Goal: Complete application form

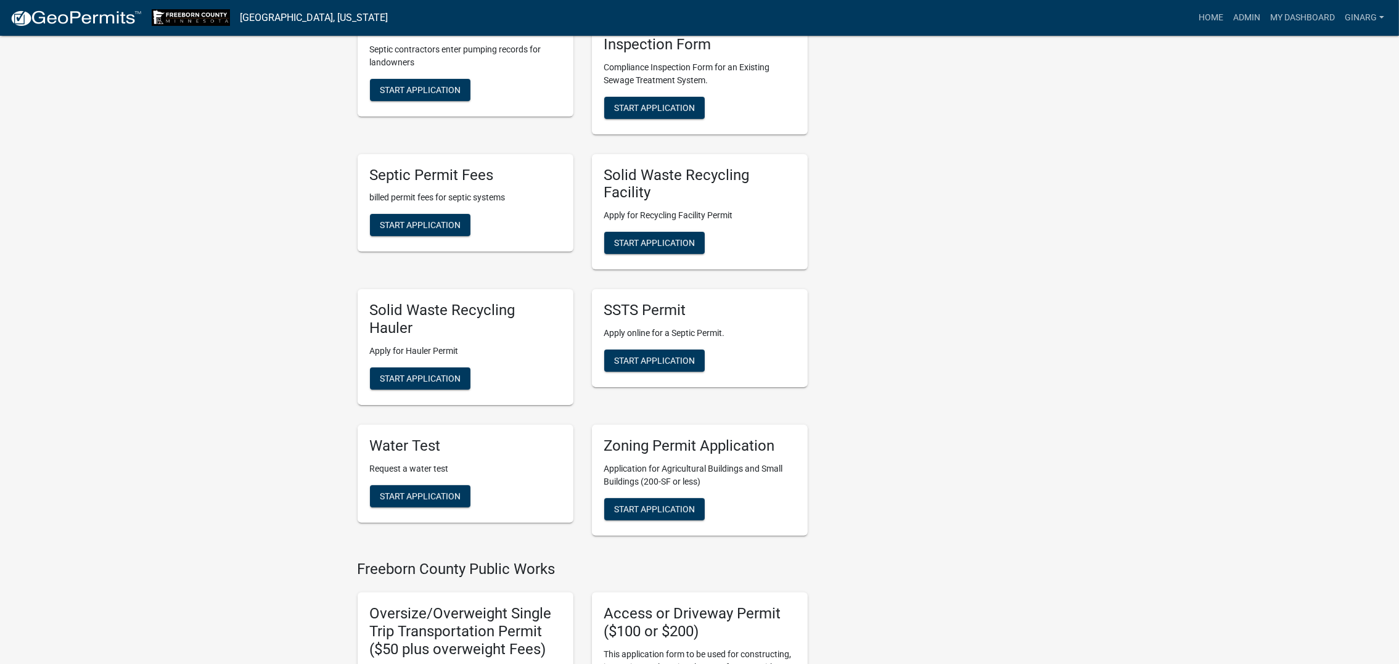
scroll to position [370, 0]
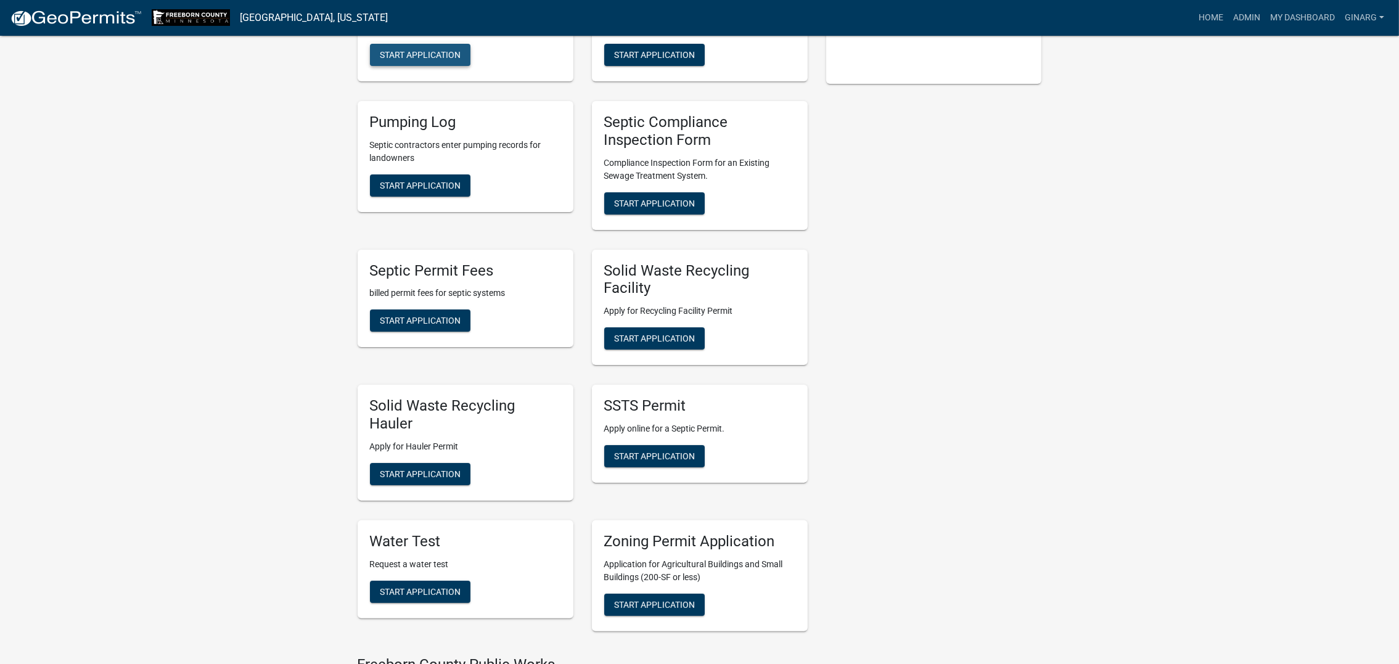
click at [458, 60] on span "Start Application" at bounding box center [420, 55] width 81 height 10
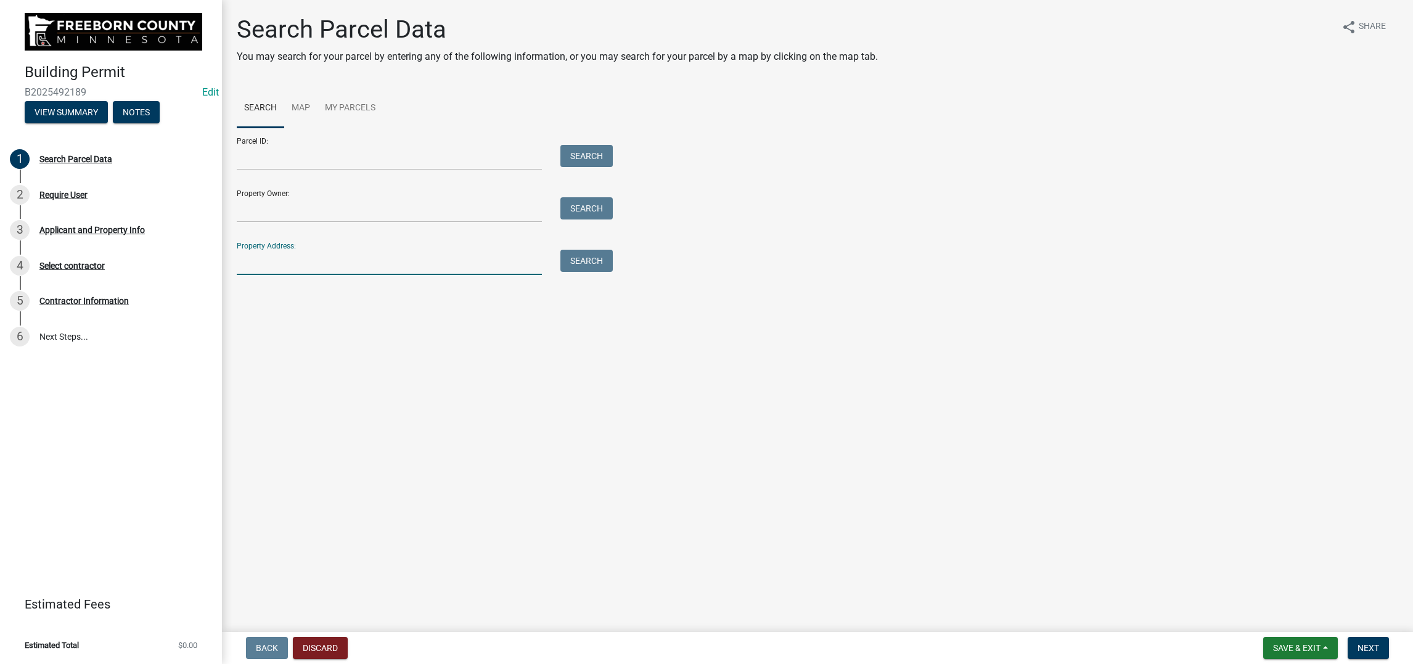
drag, startPoint x: 271, startPoint y: 397, endPoint x: 283, endPoint y: 398, distance: 11.8
click at [271, 275] on input "Property Address:" at bounding box center [389, 262] width 305 height 25
click at [611, 272] on button "Search" at bounding box center [586, 261] width 52 height 22
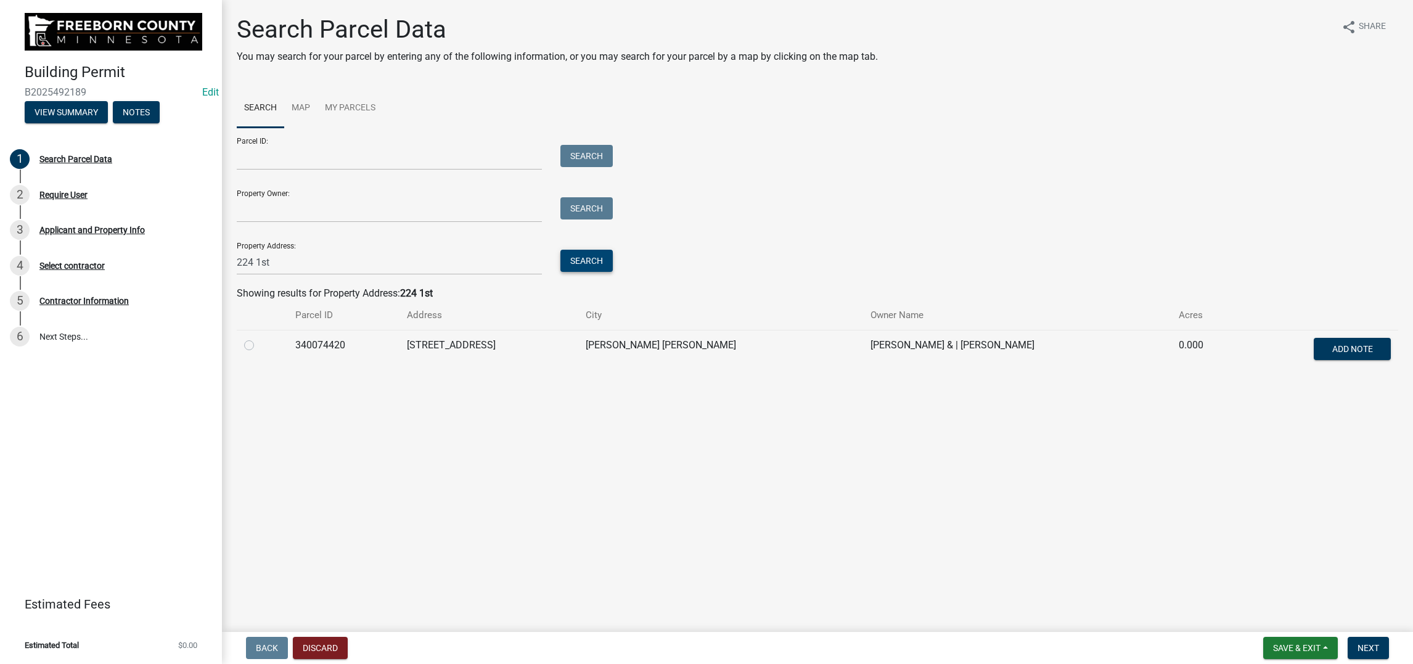
scroll to position [1, 0]
drag, startPoint x: 295, startPoint y: 391, endPoint x: 245, endPoint y: 397, distance: 50.9
click at [245, 275] on input "224 1st" at bounding box center [389, 262] width 305 height 25
click at [291, 275] on input "224 1st" at bounding box center [389, 262] width 305 height 25
drag, startPoint x: 293, startPoint y: 392, endPoint x: 232, endPoint y: 396, distance: 61.2
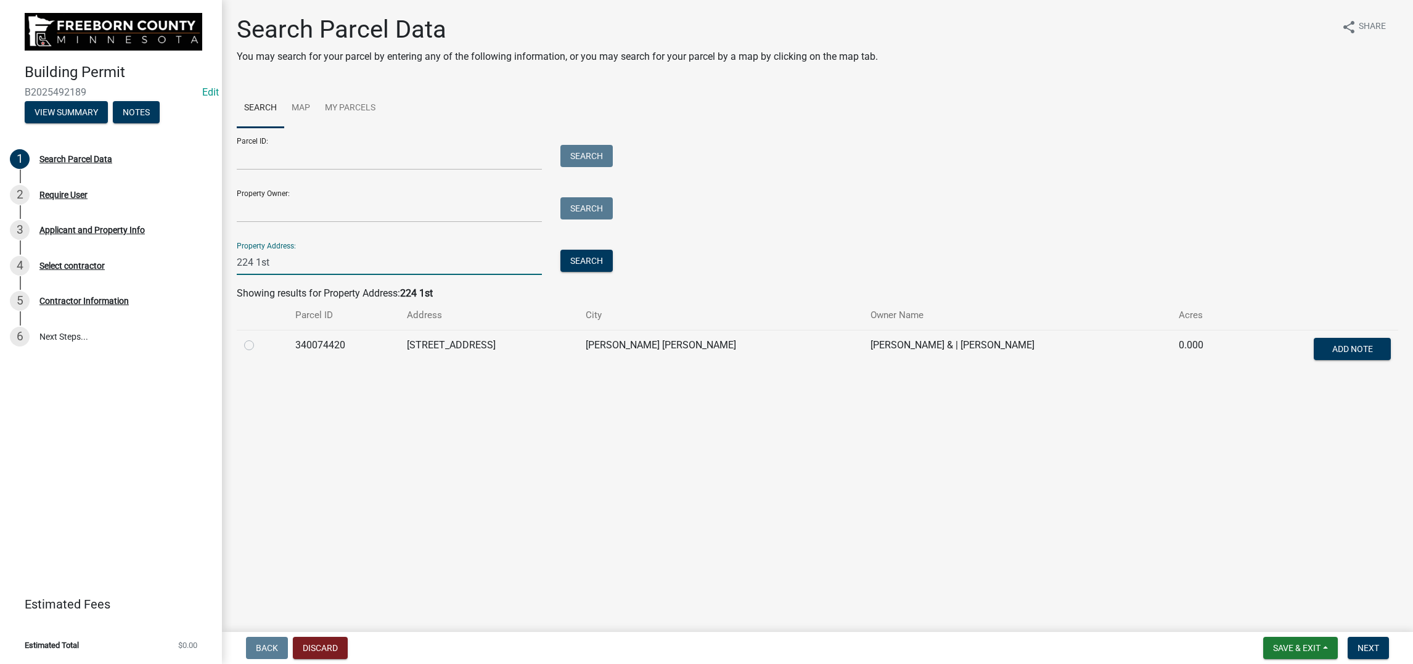
click at [232, 382] on div "Search Parcel Data You may search for your parcel by entering any of the follow…" at bounding box center [817, 198] width 1191 height 367
click at [600, 272] on button "Search" at bounding box center [586, 261] width 52 height 22
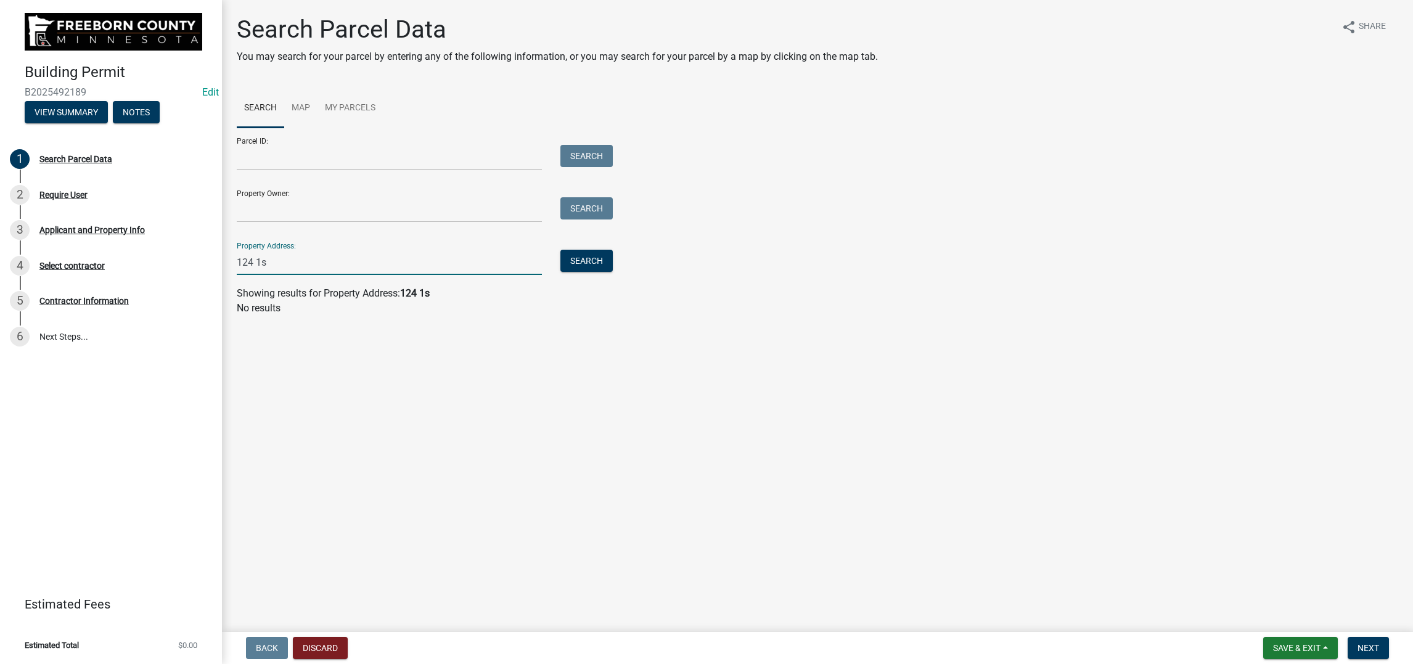
click at [284, 275] on input "124 1s" at bounding box center [389, 262] width 305 height 25
type input "124 1st av"
drag, startPoint x: 598, startPoint y: 384, endPoint x: 613, endPoint y: 379, distance: 15.4
click at [601, 272] on button "Search" at bounding box center [586, 261] width 52 height 22
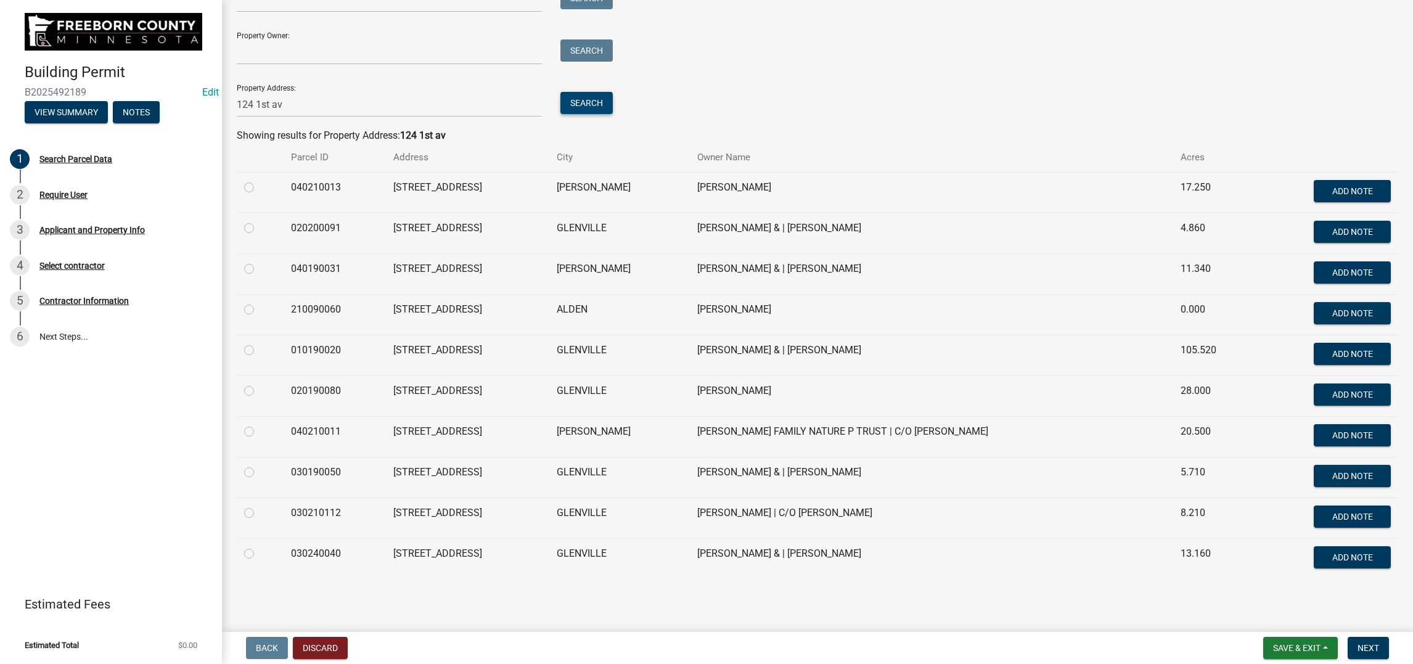
scroll to position [462, 0]
click at [259, 302] on label at bounding box center [259, 302] width 0 height 0
click at [260, 302] on input "radio" at bounding box center [263, 306] width 8 height 8
radio input "true"
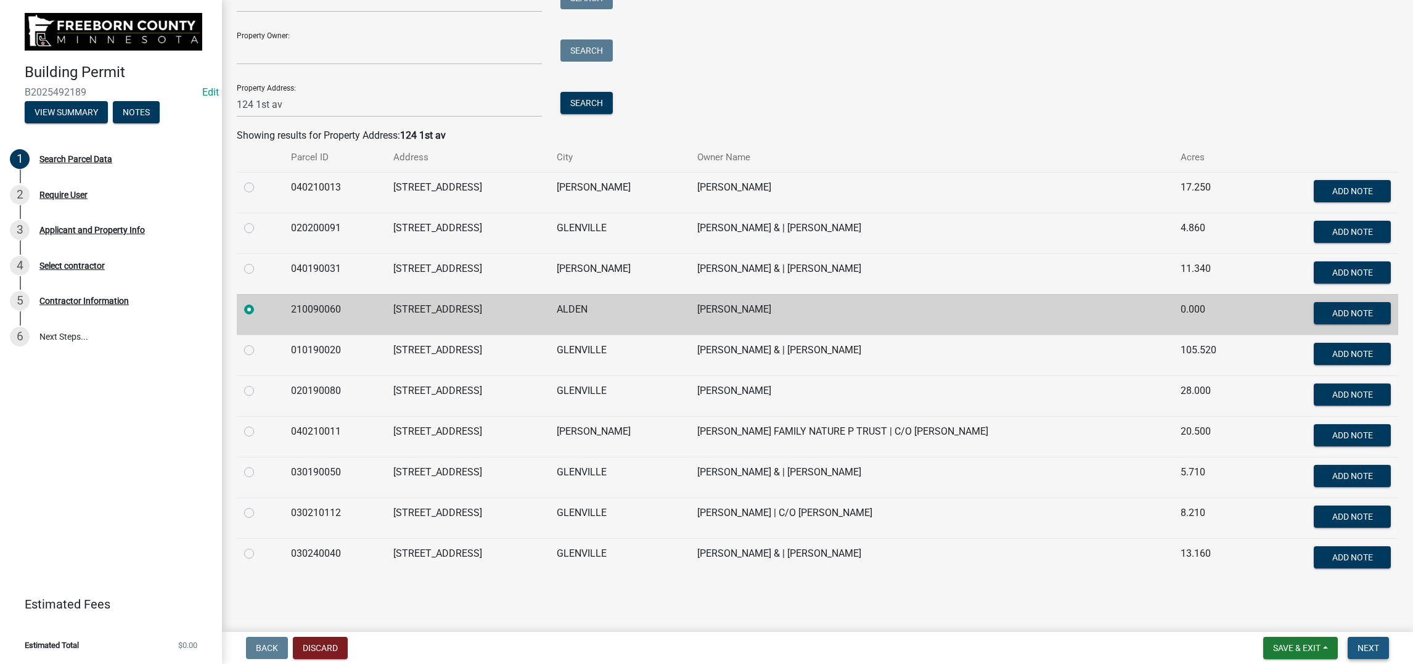
click at [1358, 643] on span "Next" at bounding box center [1369, 648] width 22 height 10
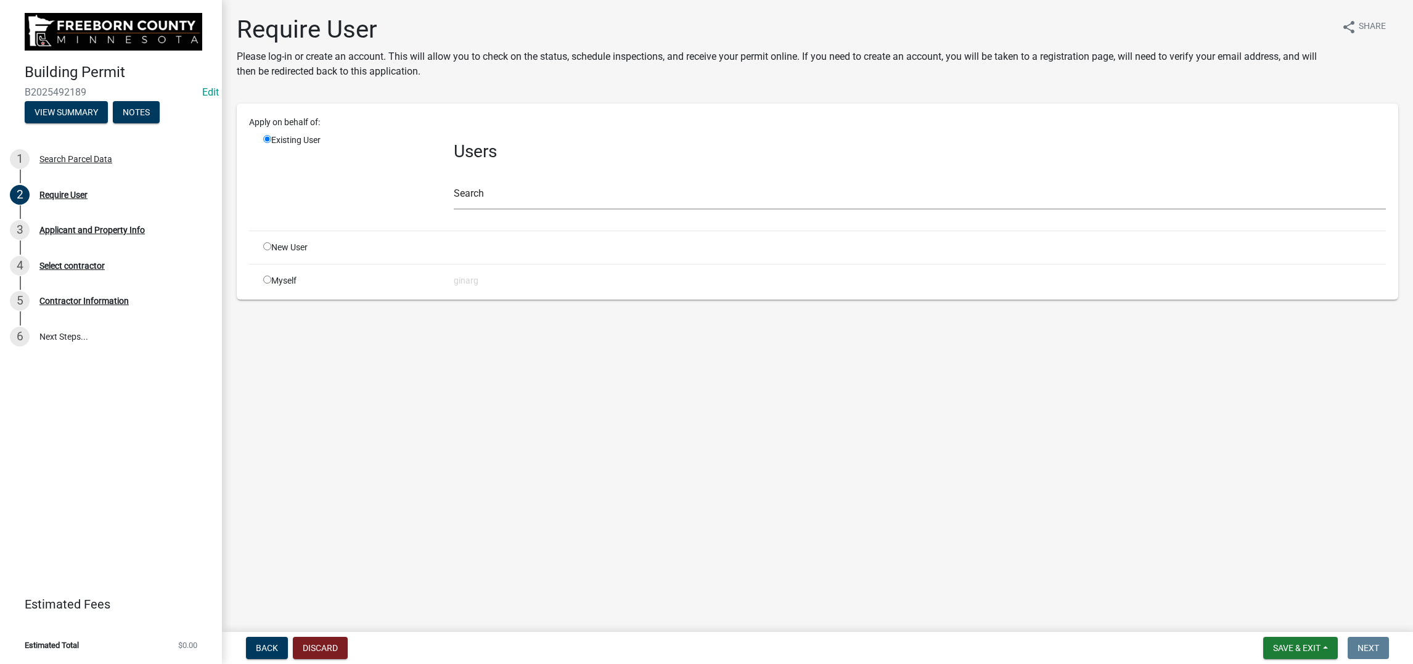
click at [271, 284] on input "radio" at bounding box center [267, 280] width 8 height 8
radio input "true"
radio input "false"
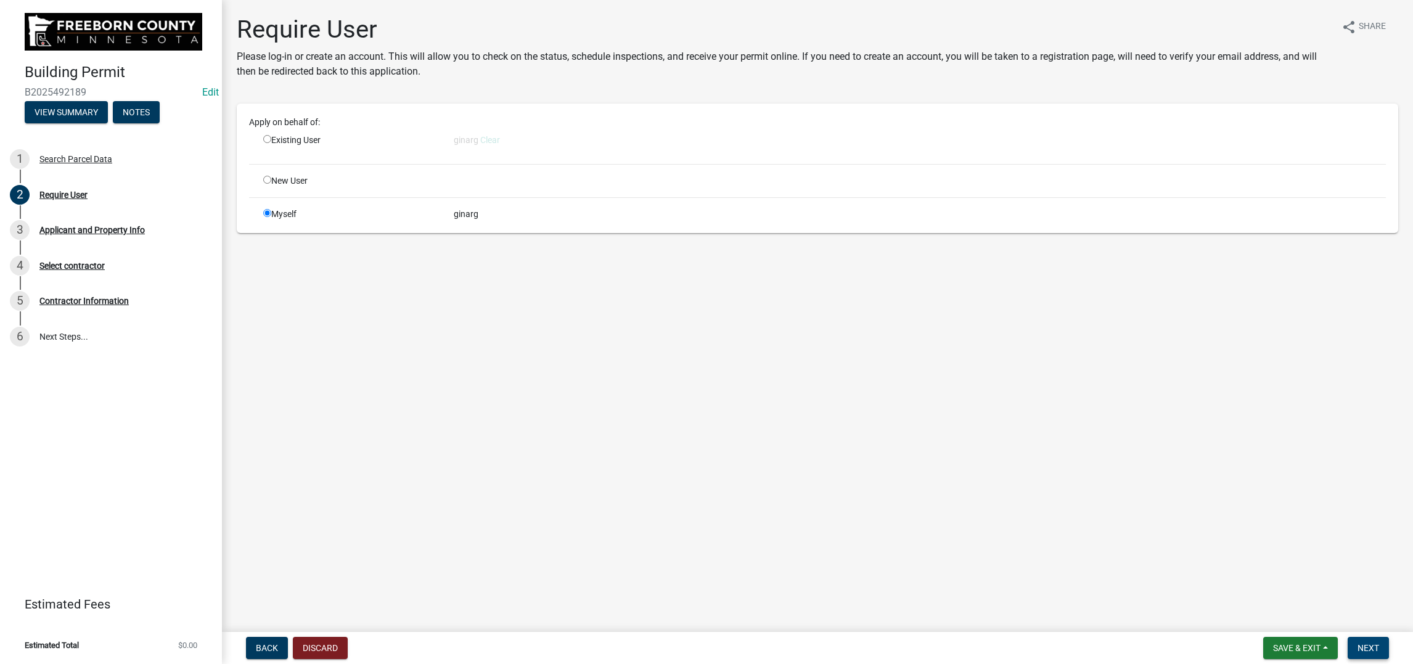
click at [1358, 643] on span "Next" at bounding box center [1369, 648] width 22 height 10
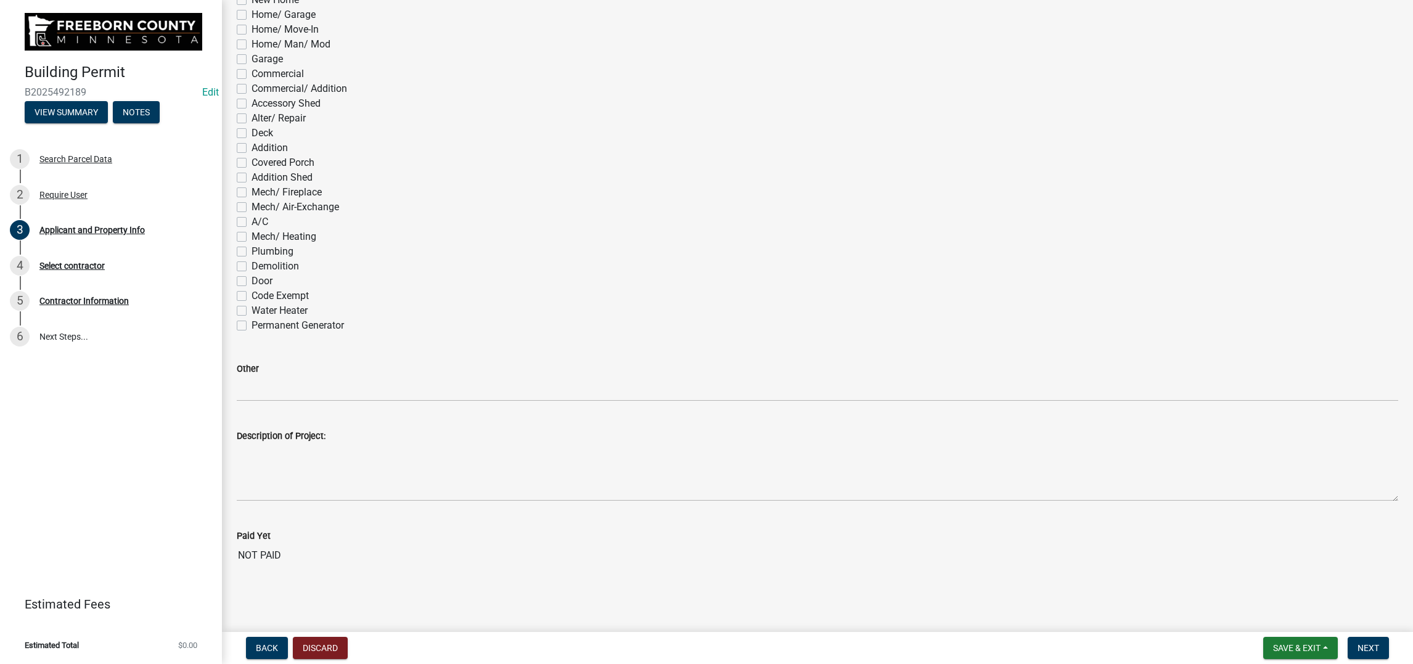
scroll to position [924, 0]
click at [252, 244] on label "Mech/ Heating" at bounding box center [284, 236] width 65 height 15
click at [252, 237] on input "Mech/ Heating" at bounding box center [256, 233] width 8 height 8
checkbox input "true"
checkbox input "false"
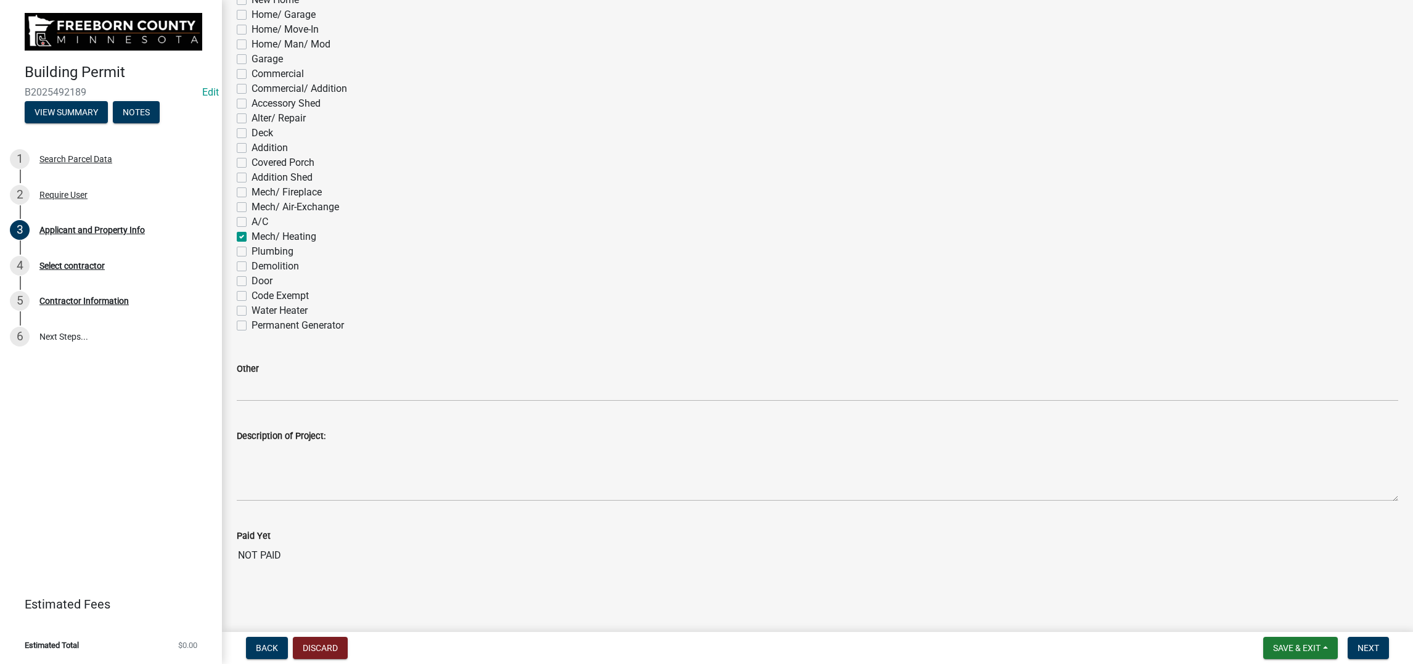
checkbox input "false"
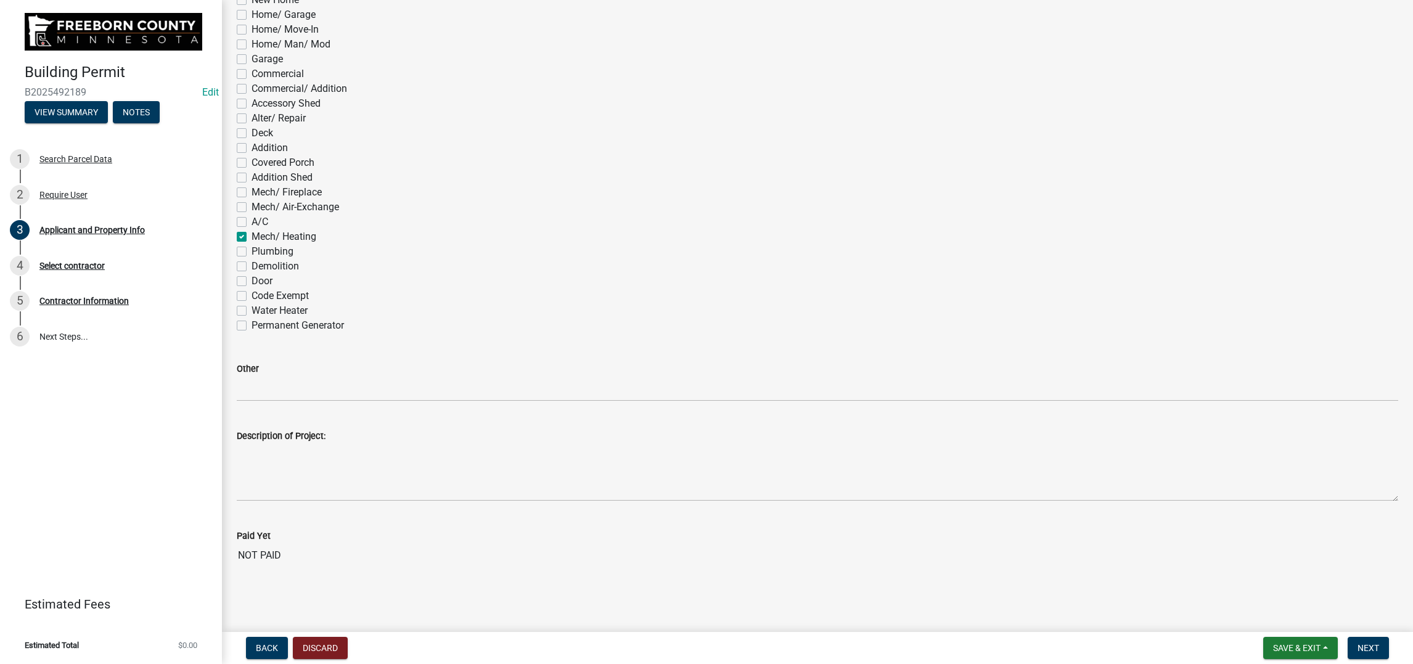
checkbox input "false"
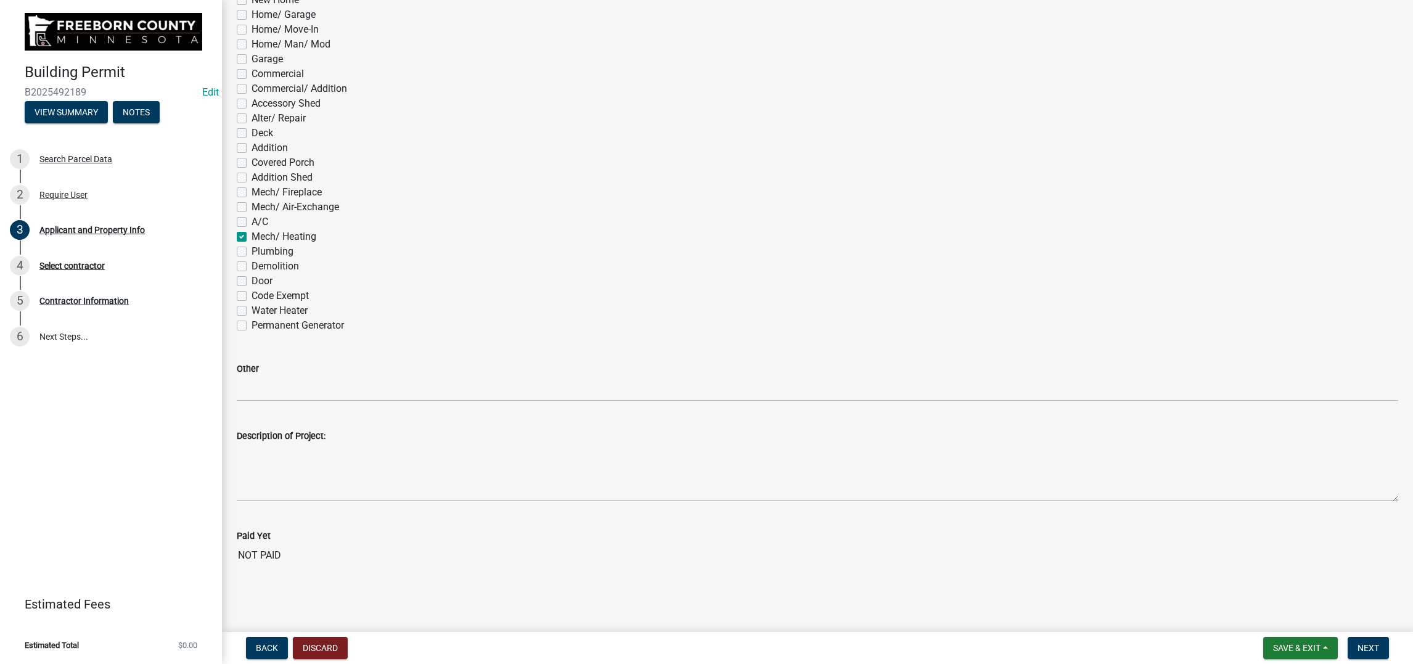
checkbox input "false"
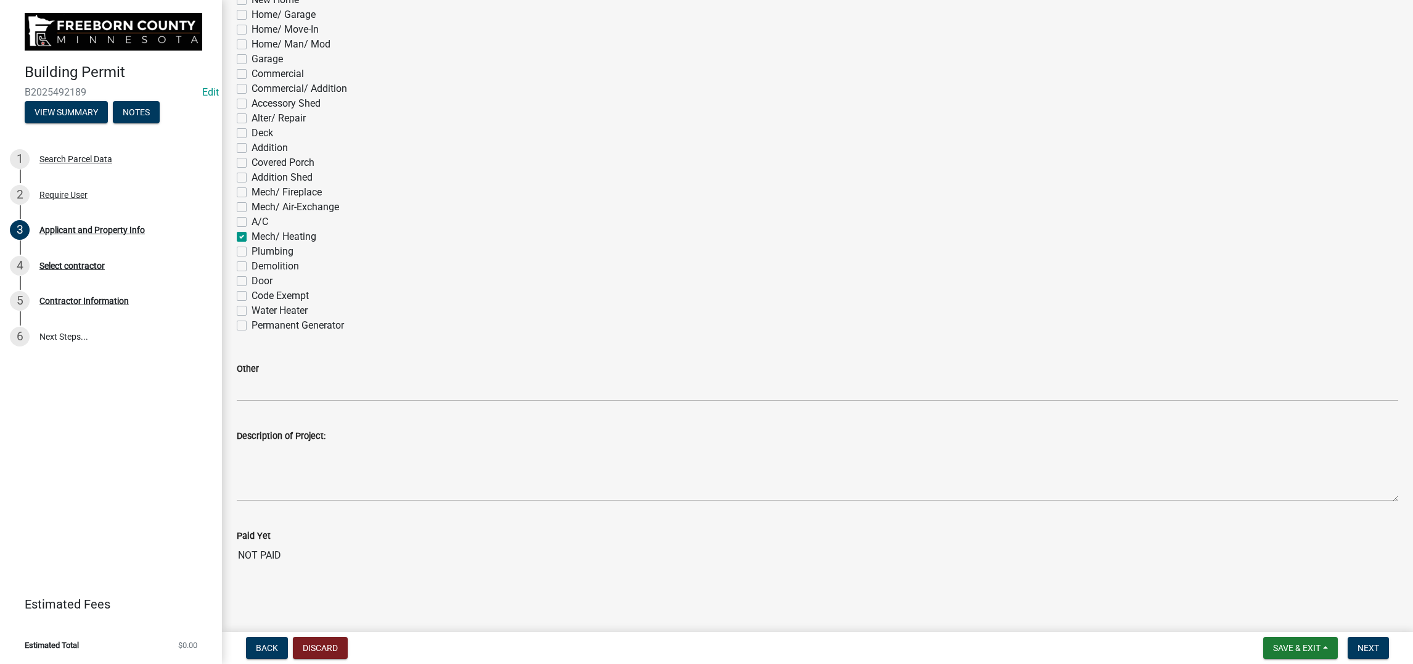
checkbox input "false"
checkbox input "true"
checkbox input "false"
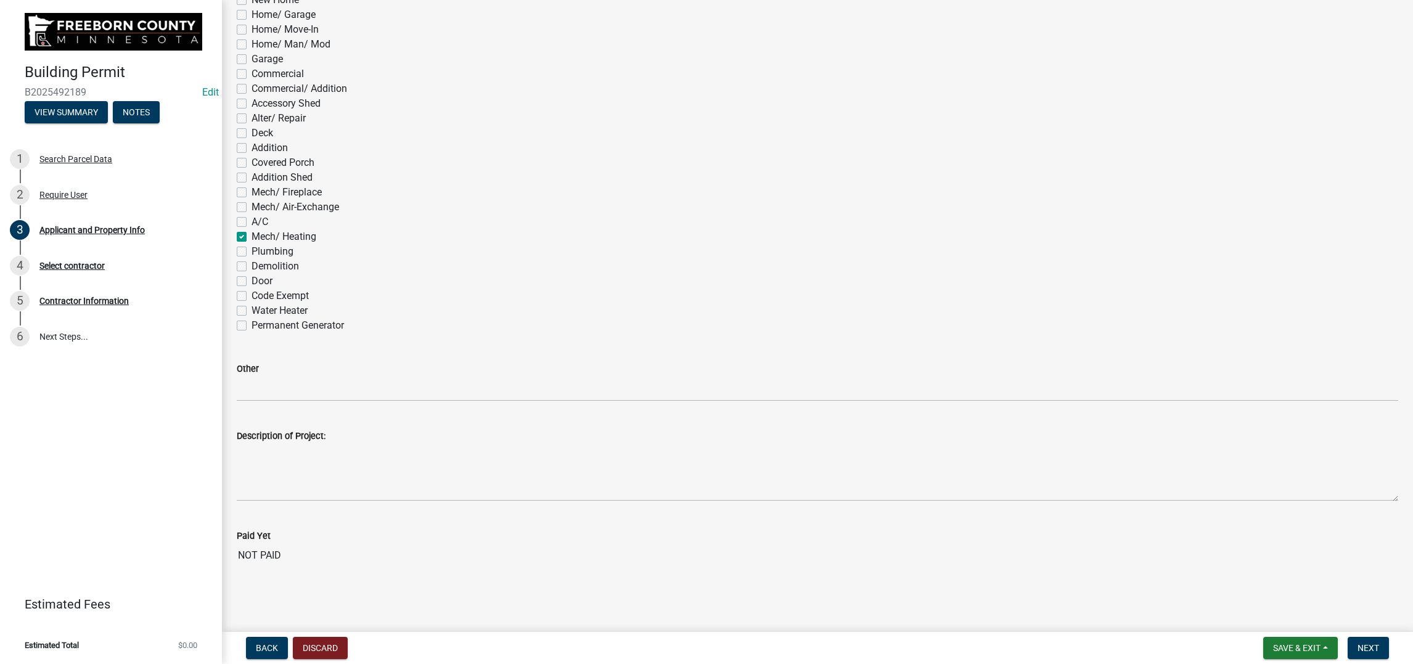
checkbox input "false"
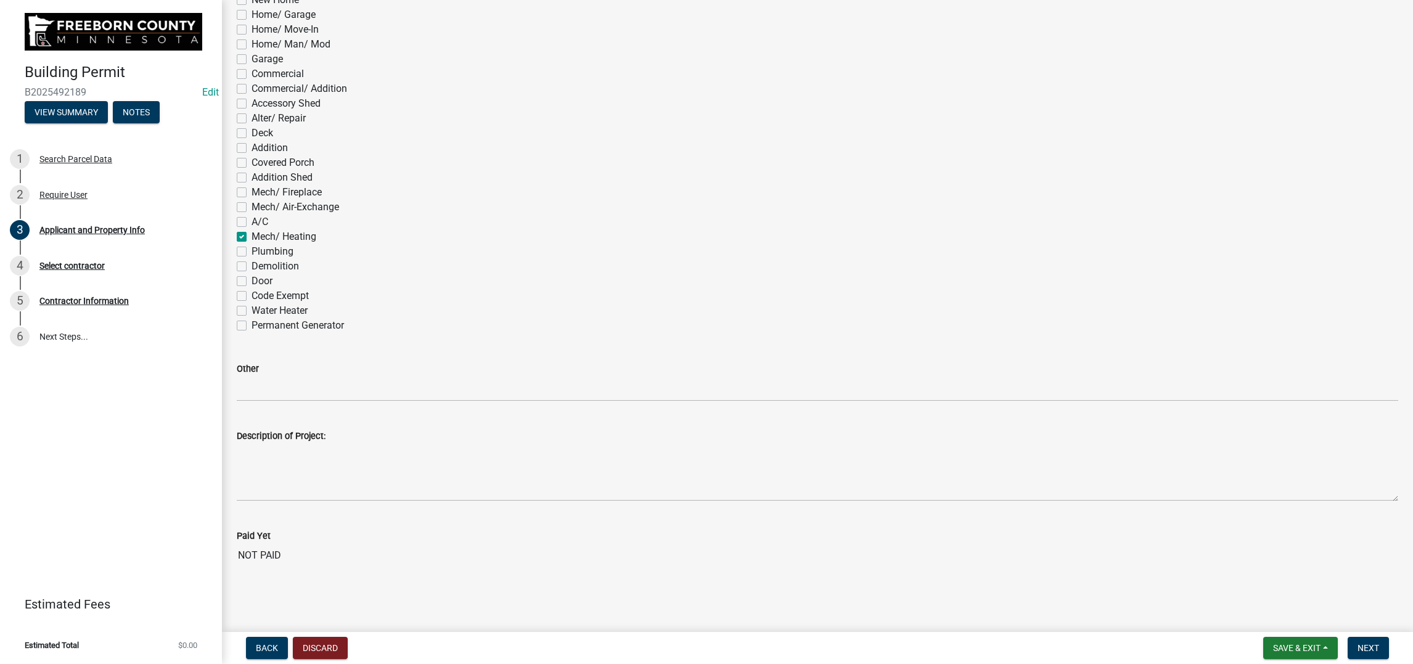
scroll to position [1202, 0]
drag, startPoint x: 253, startPoint y: 305, endPoint x: 269, endPoint y: 216, distance: 89.7
click at [252, 305] on label "Water Heater" at bounding box center [280, 310] width 56 height 15
click at [252, 305] on input "Water Heater" at bounding box center [256, 307] width 8 height 8
checkbox input "true"
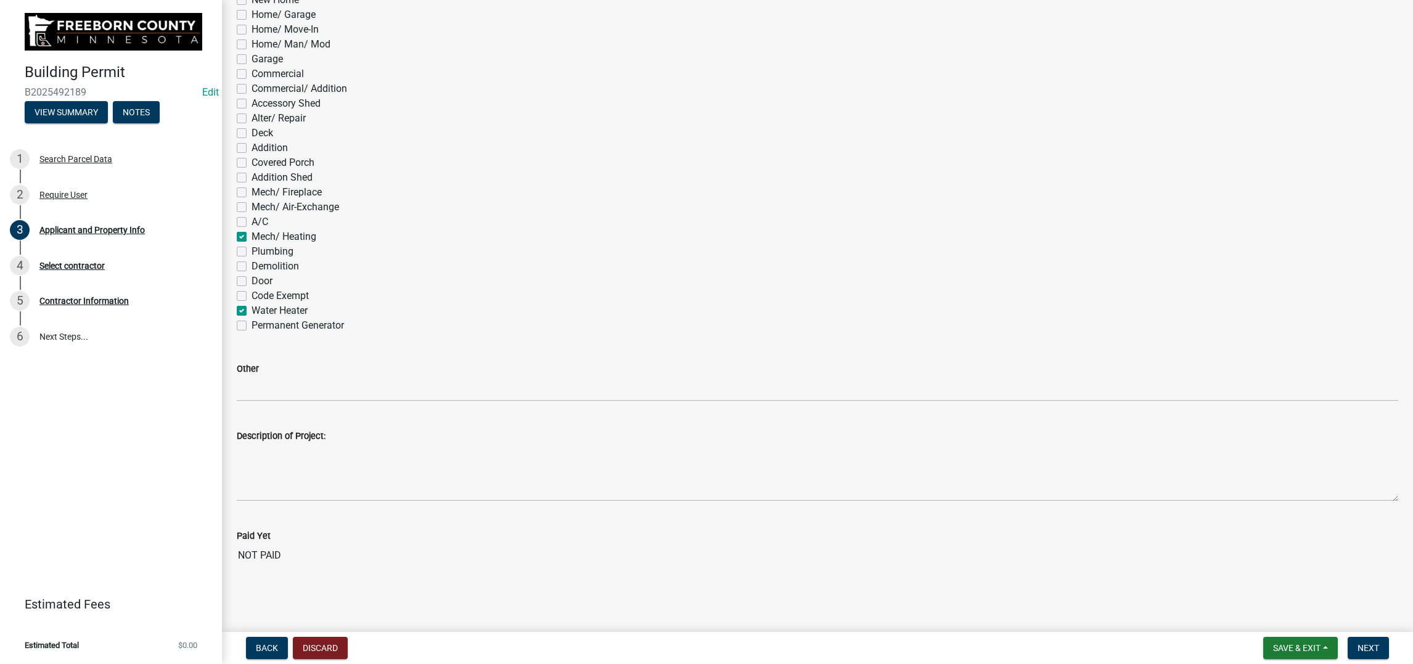
checkbox input "false"
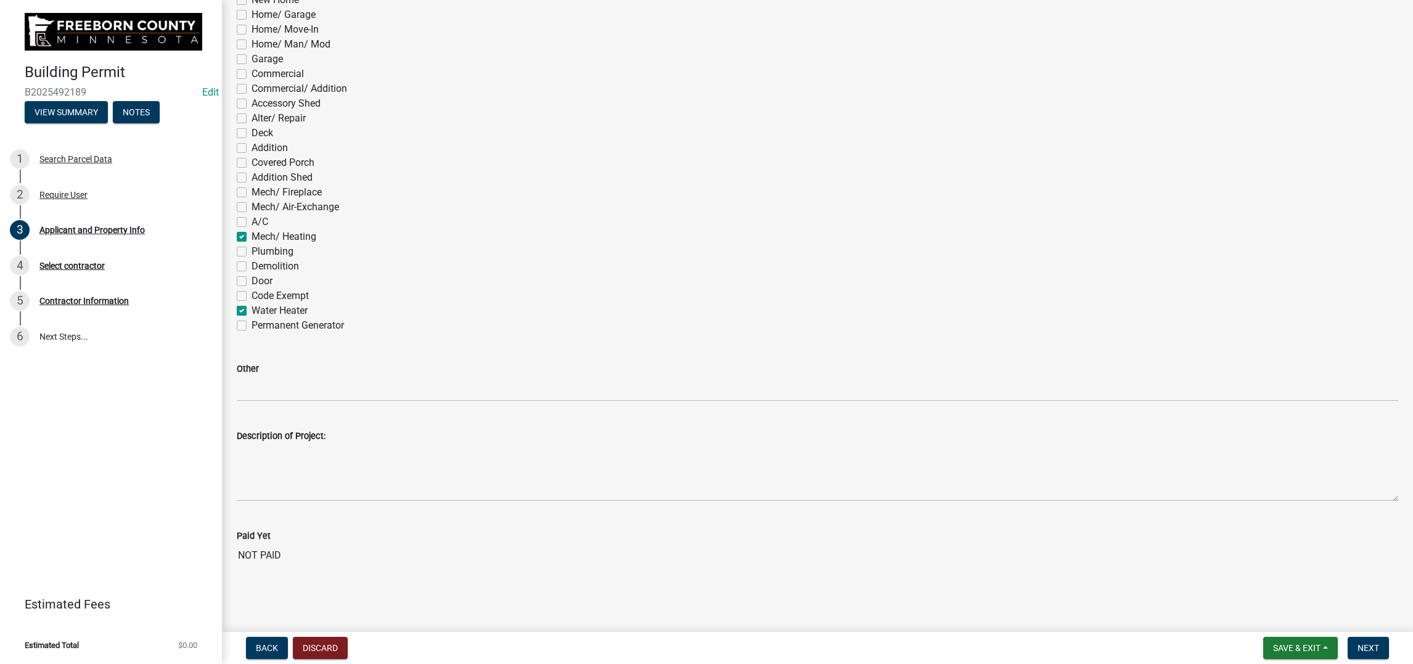
checkbox input "false"
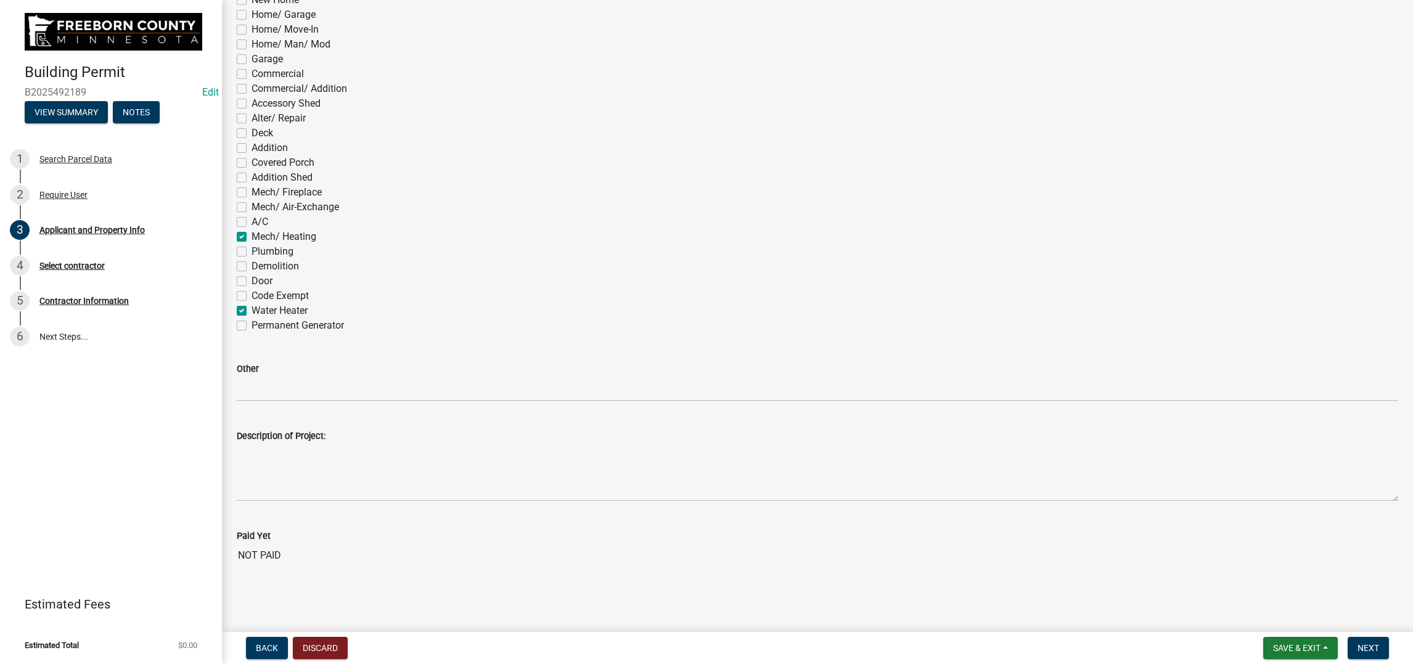
checkbox input "false"
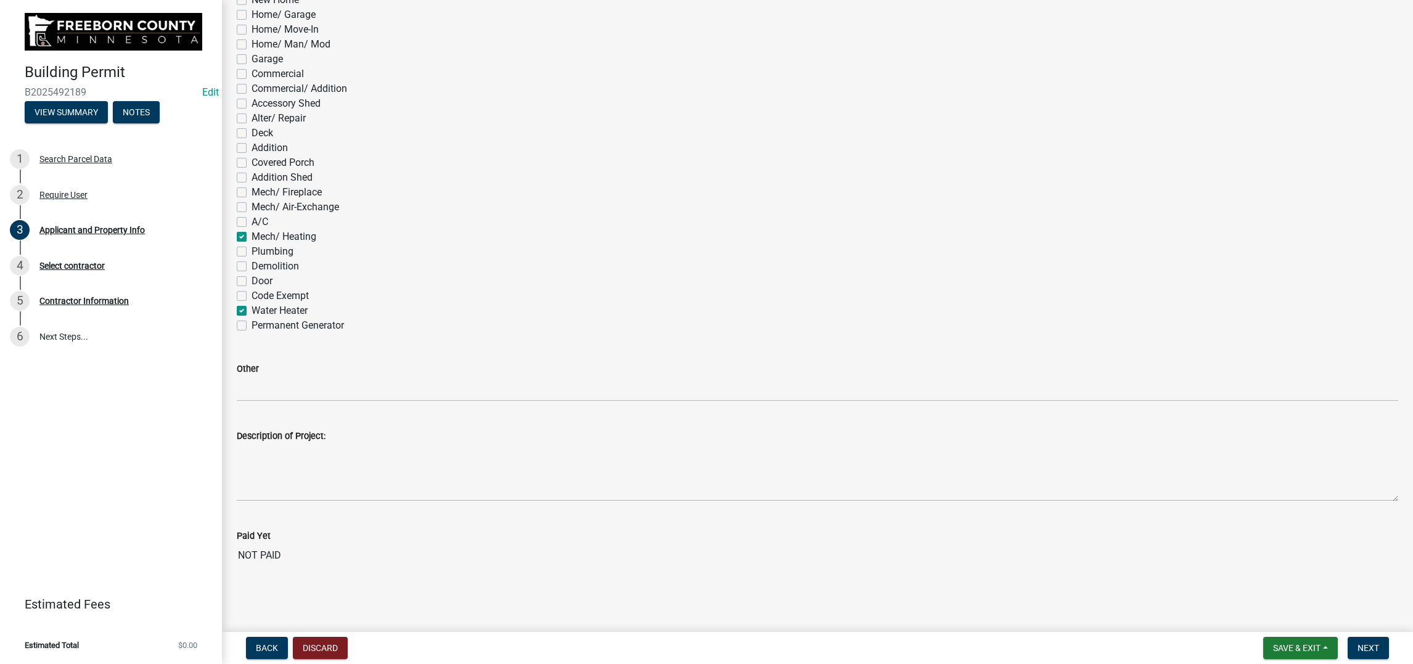
checkbox input "false"
checkbox input "true"
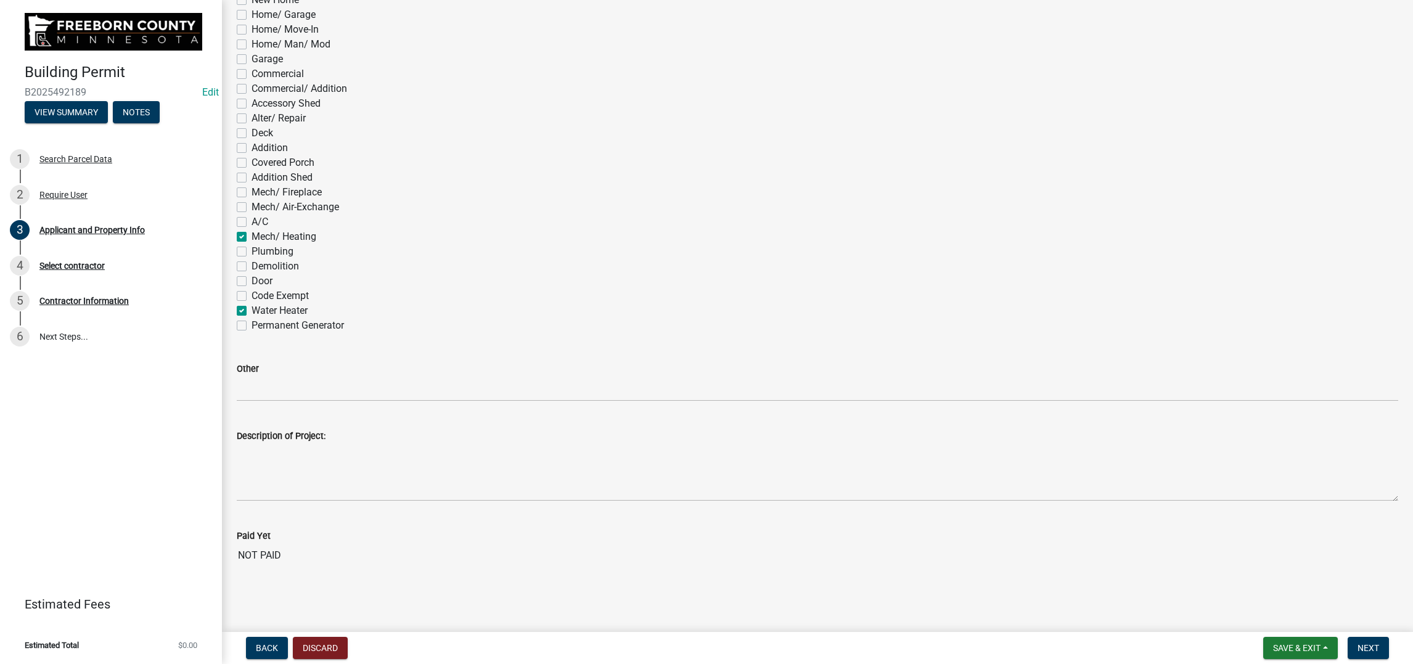
checkbox input "false"
checkbox input "true"
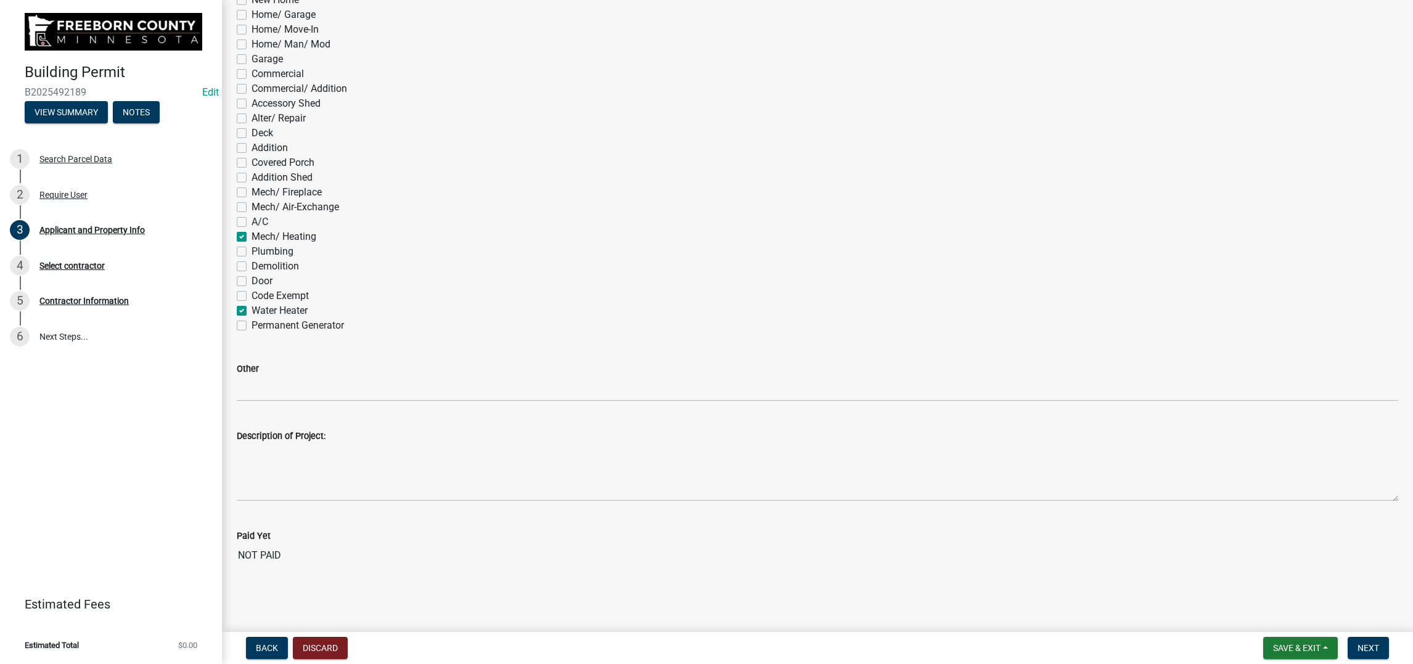
checkbox input "false"
click at [252, 229] on label "Mech/ Heating" at bounding box center [284, 236] width 65 height 15
click at [252, 229] on input "Mech/ Heating" at bounding box center [256, 233] width 8 height 8
checkbox input "false"
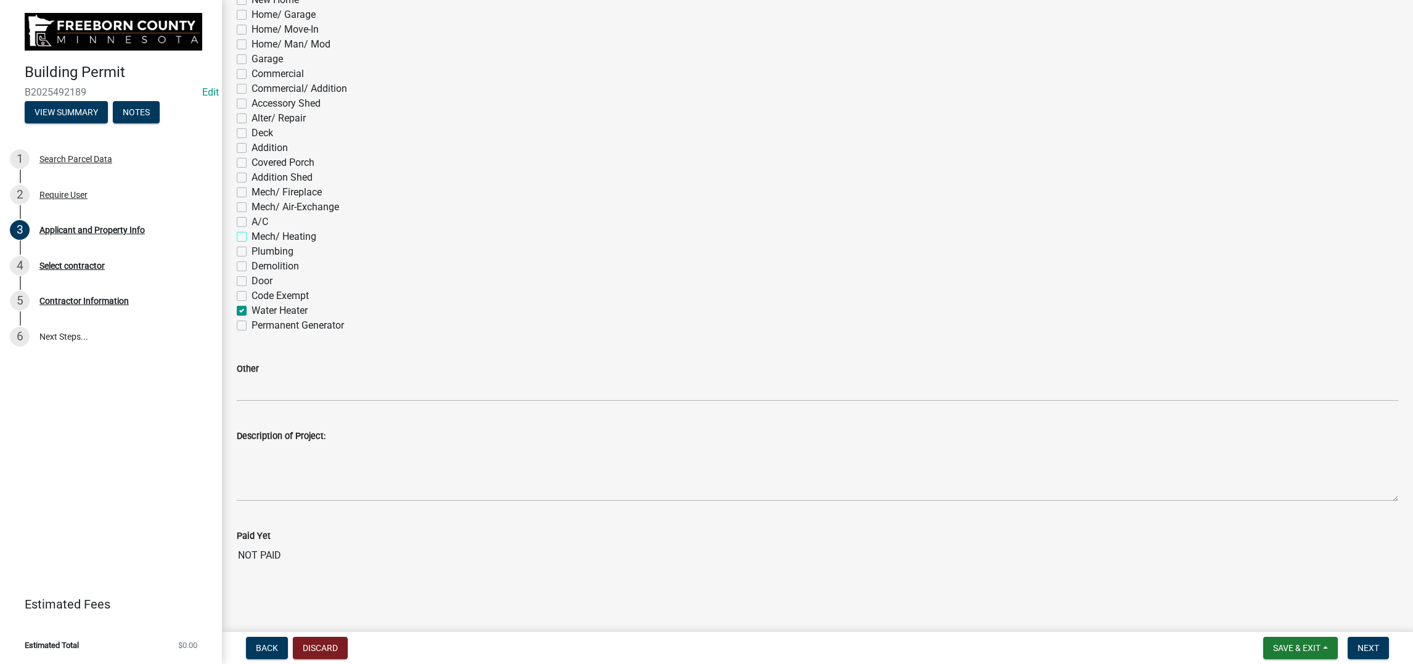
checkbox input "false"
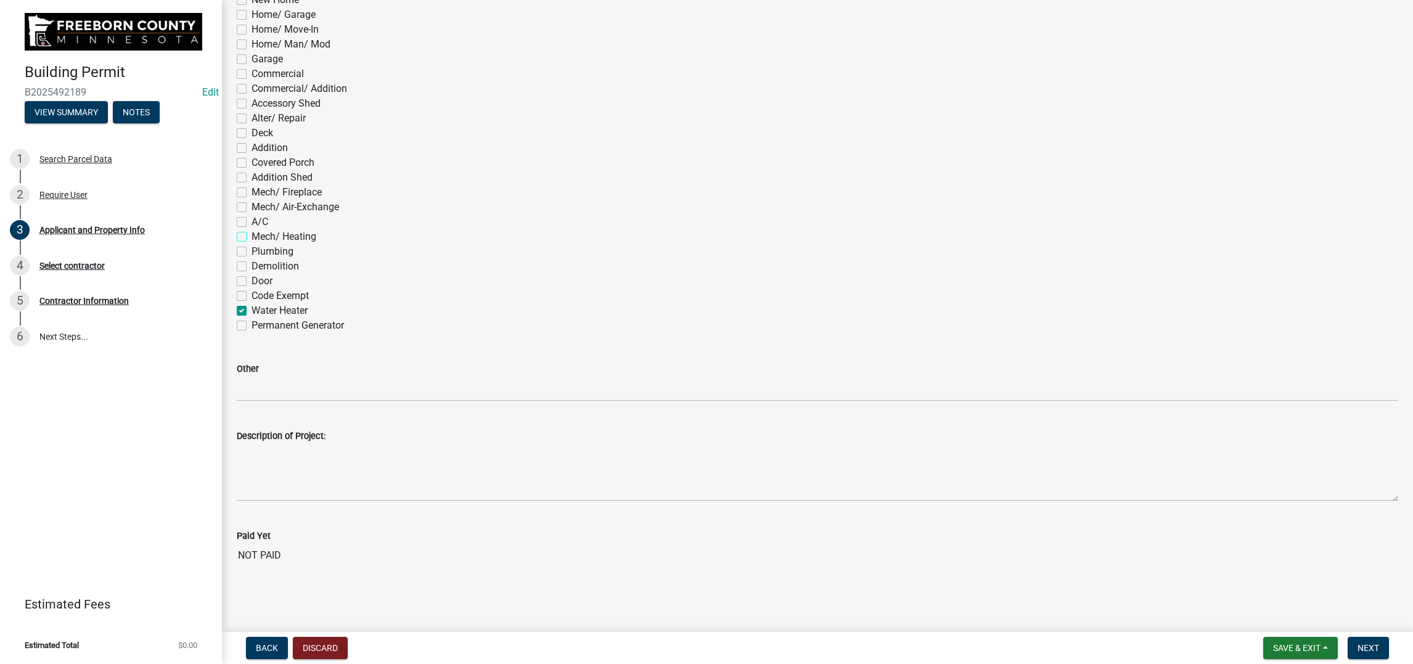
checkbox input "false"
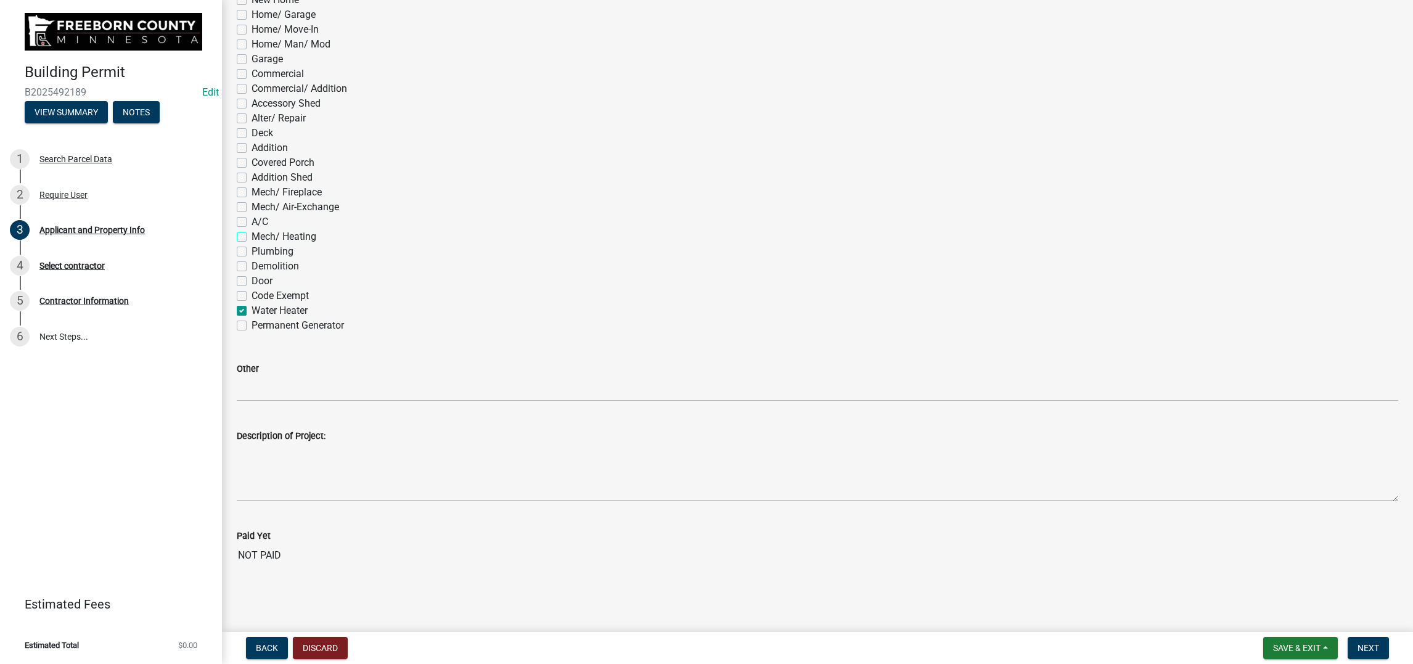
checkbox input "false"
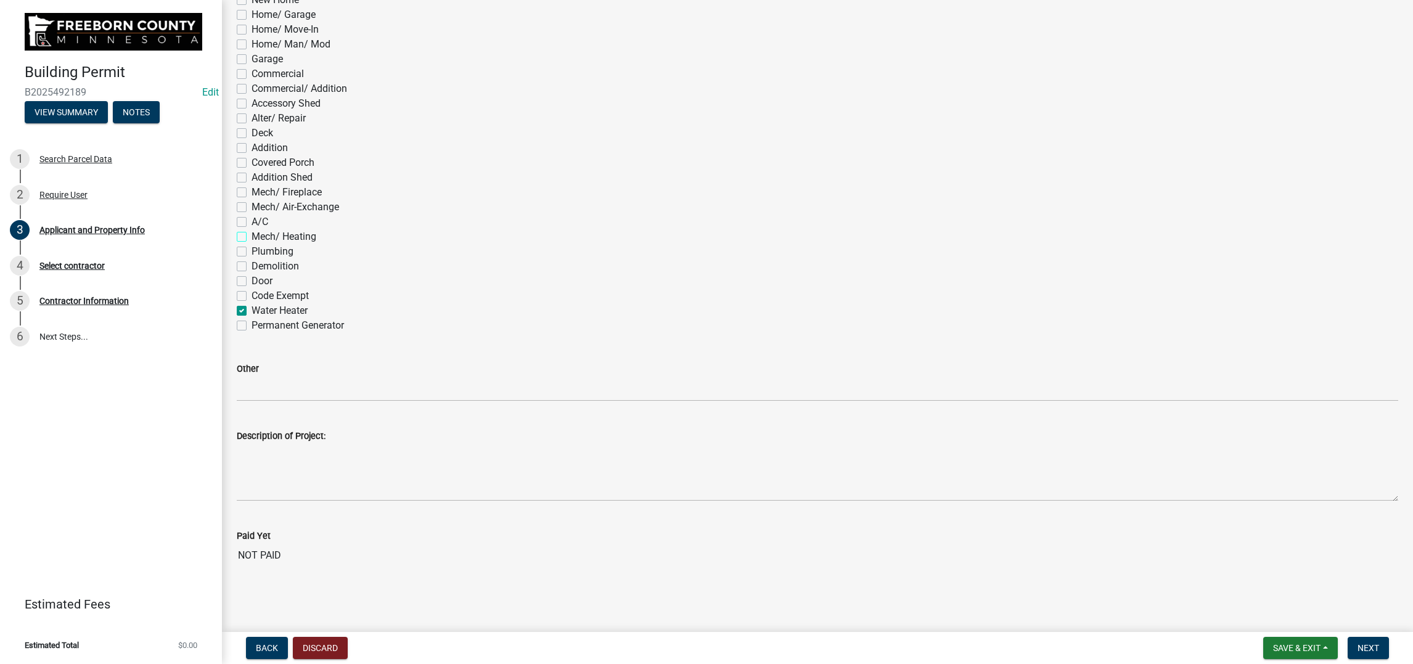
checkbox input "false"
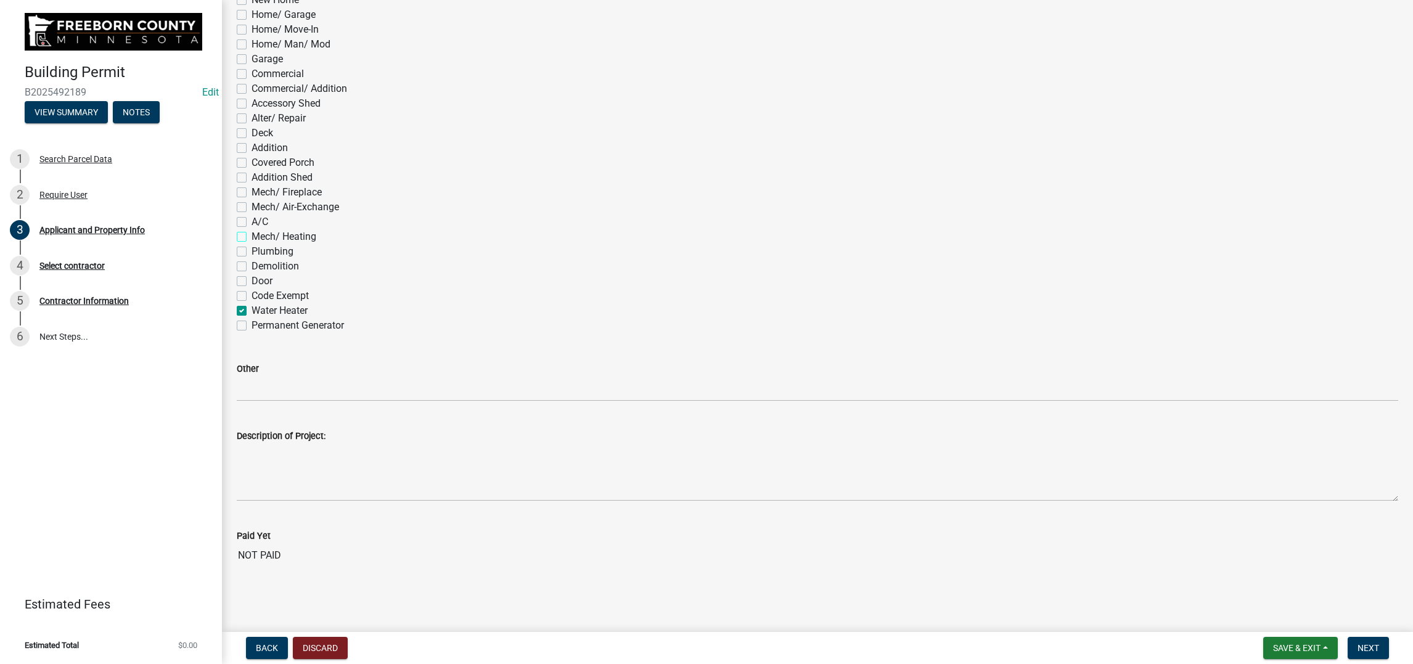
checkbox input "false"
checkbox input "true"
checkbox input "false"
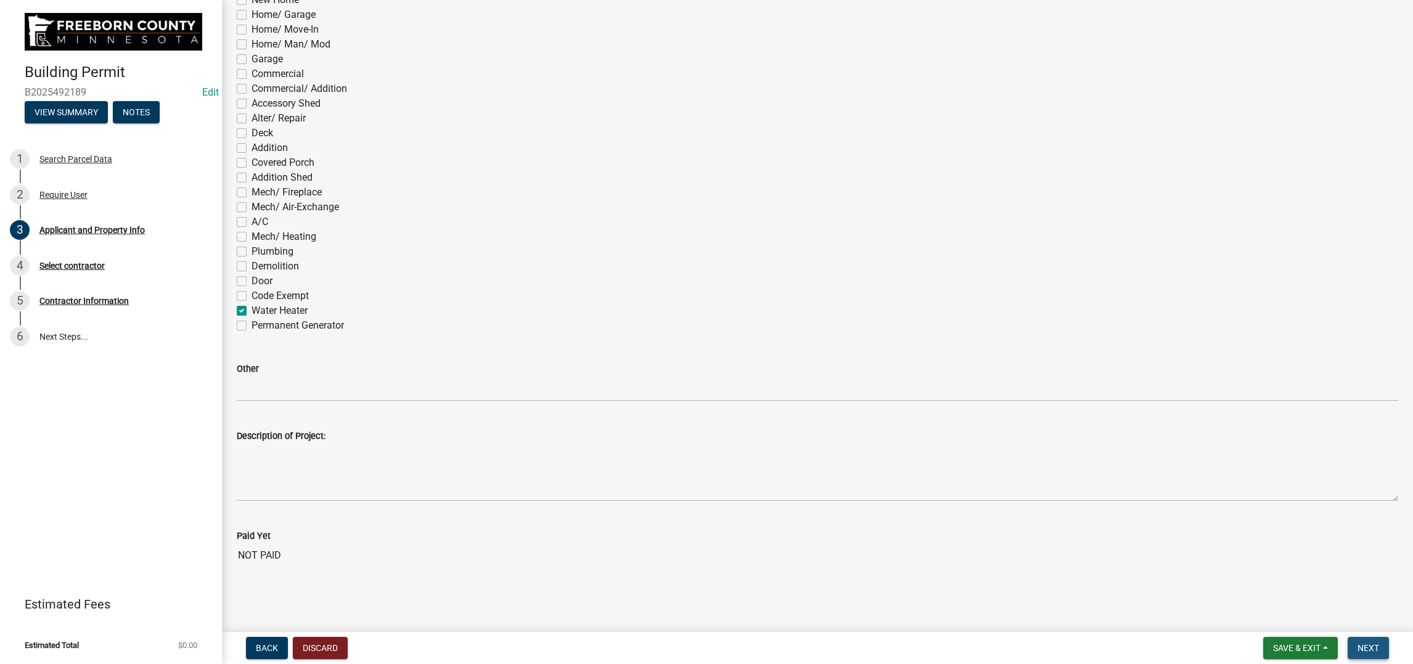
click at [1358, 643] on span "Next" at bounding box center [1369, 648] width 22 height 10
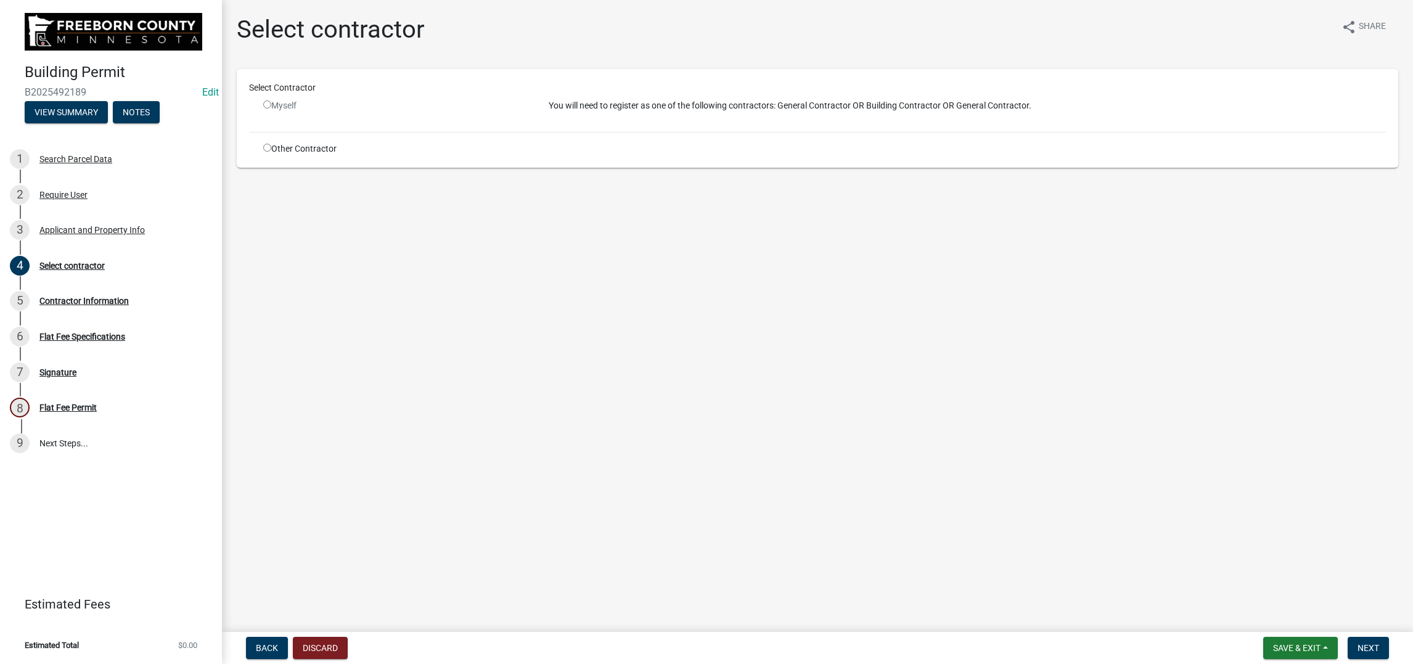
click at [278, 155] on div "Other Contractor" at bounding box center [396, 148] width 285 height 13
click at [271, 152] on input "radio" at bounding box center [267, 148] width 8 height 8
radio input "true"
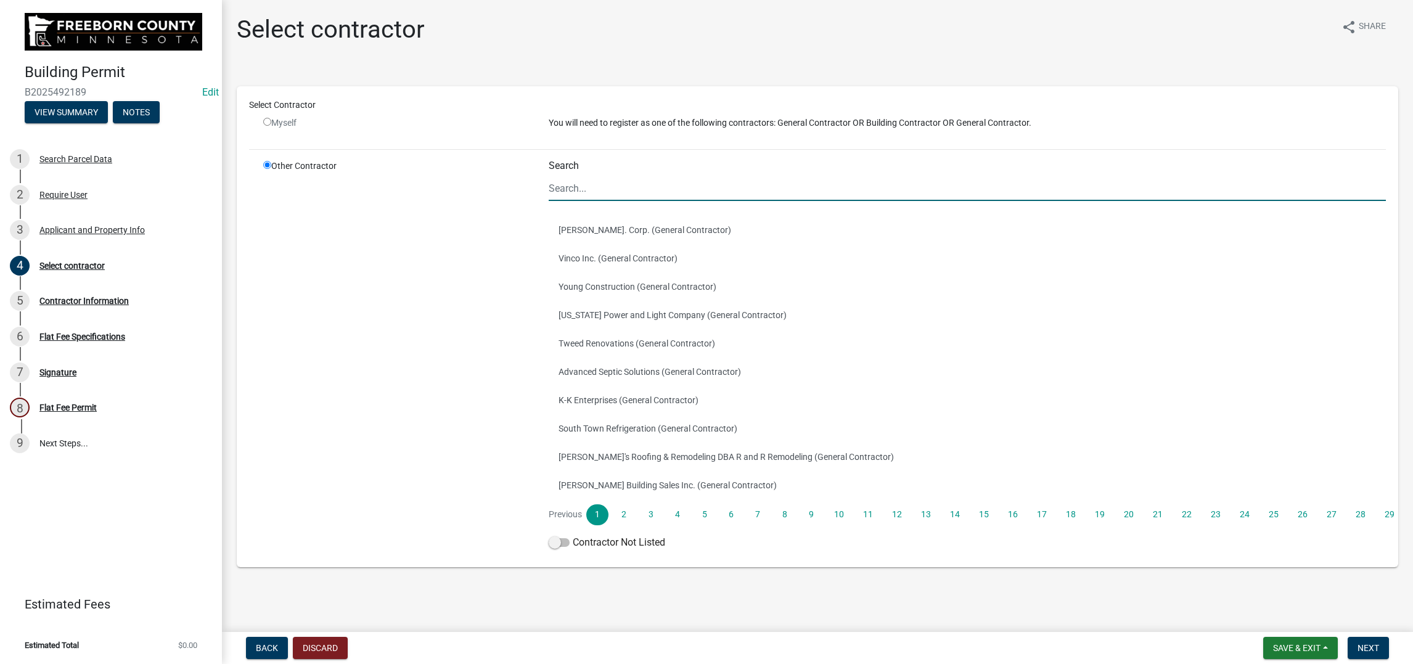
click at [591, 201] on input "Search" at bounding box center [967, 188] width 837 height 25
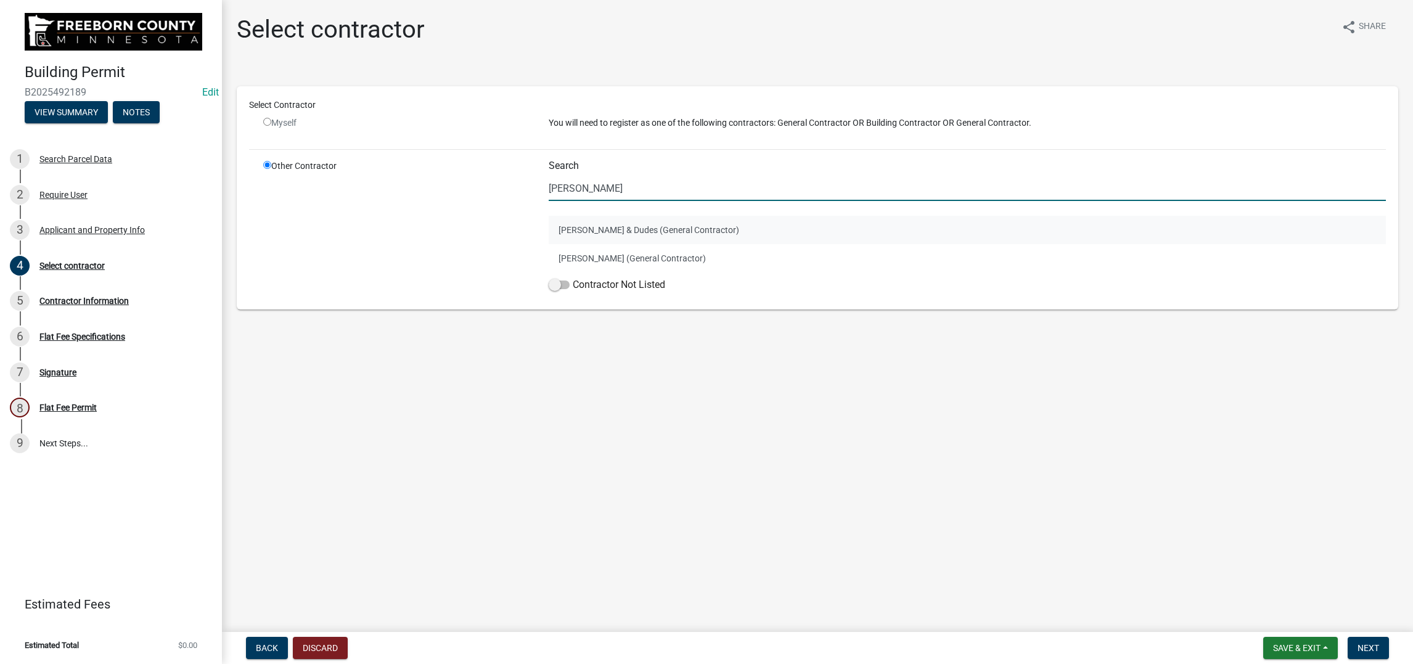
type input "[PERSON_NAME]"
click at [580, 244] on button "[PERSON_NAME] & Dudes (General Contractor)" at bounding box center [967, 230] width 837 height 28
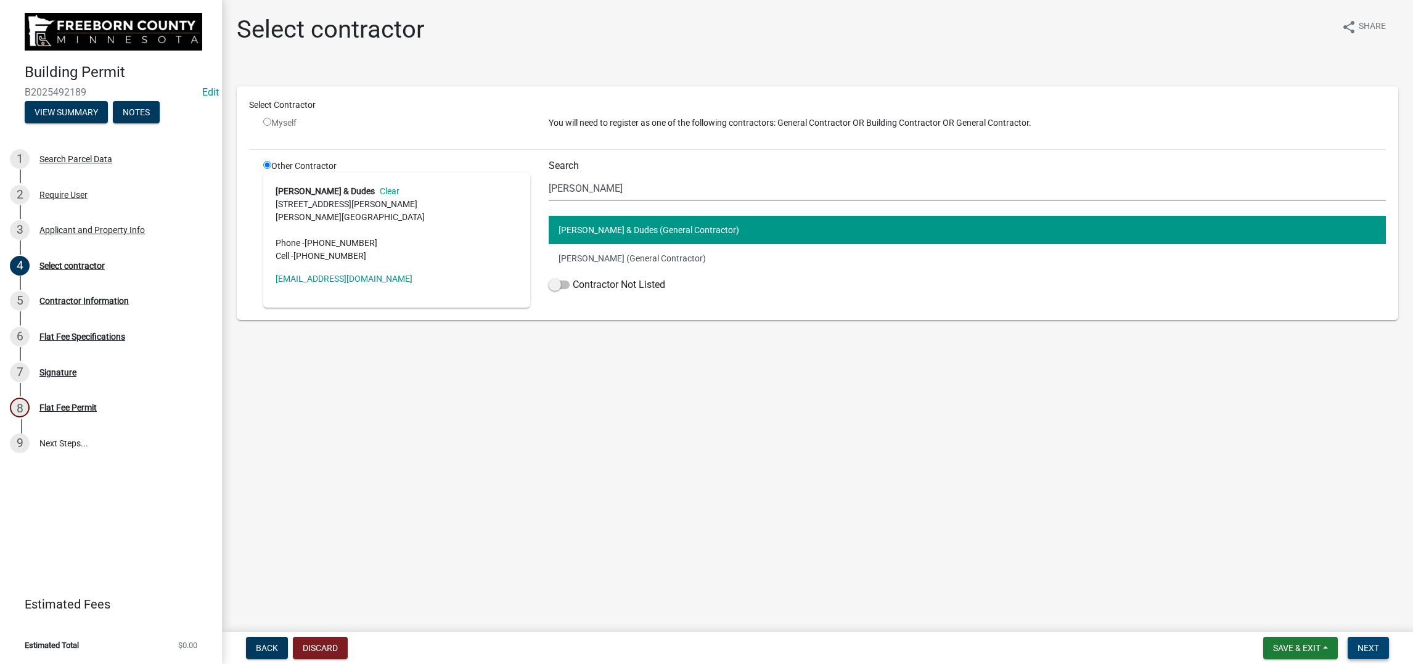
click at [1355, 637] on button "Next" at bounding box center [1368, 648] width 41 height 22
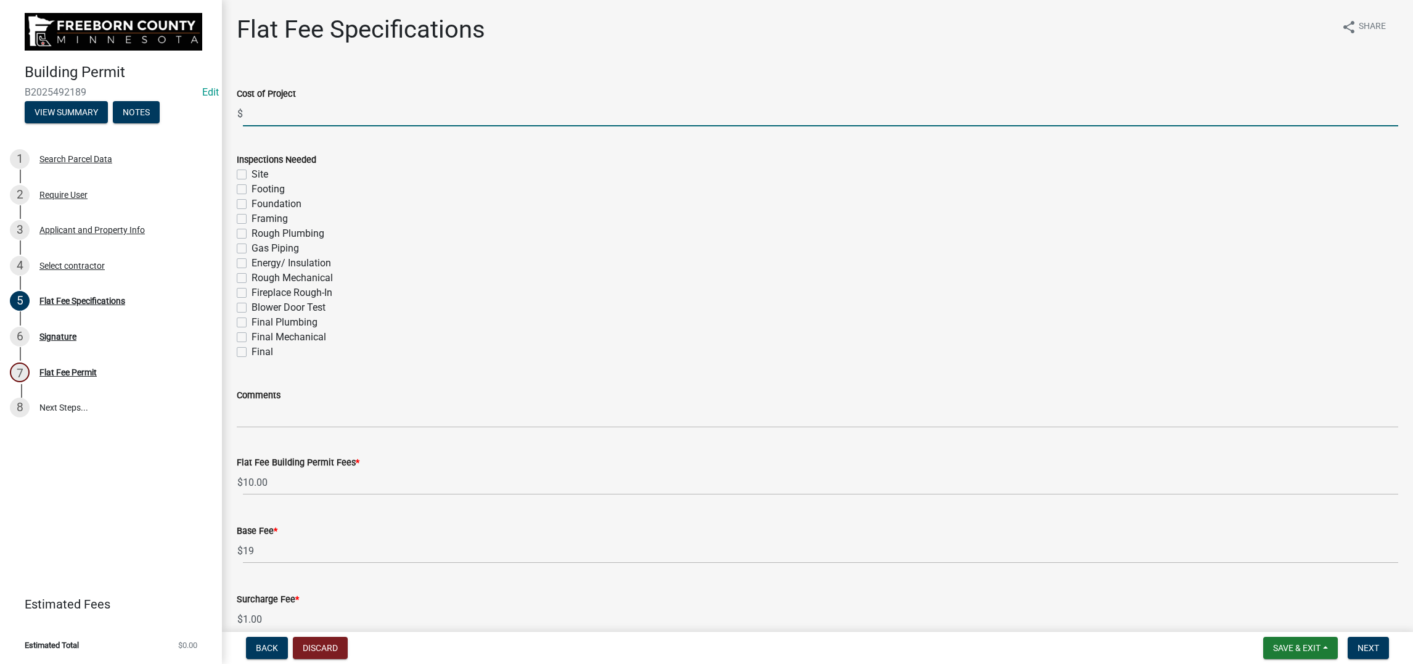
click at [300, 126] on input "text" at bounding box center [820, 113] width 1155 height 25
type input "1400"
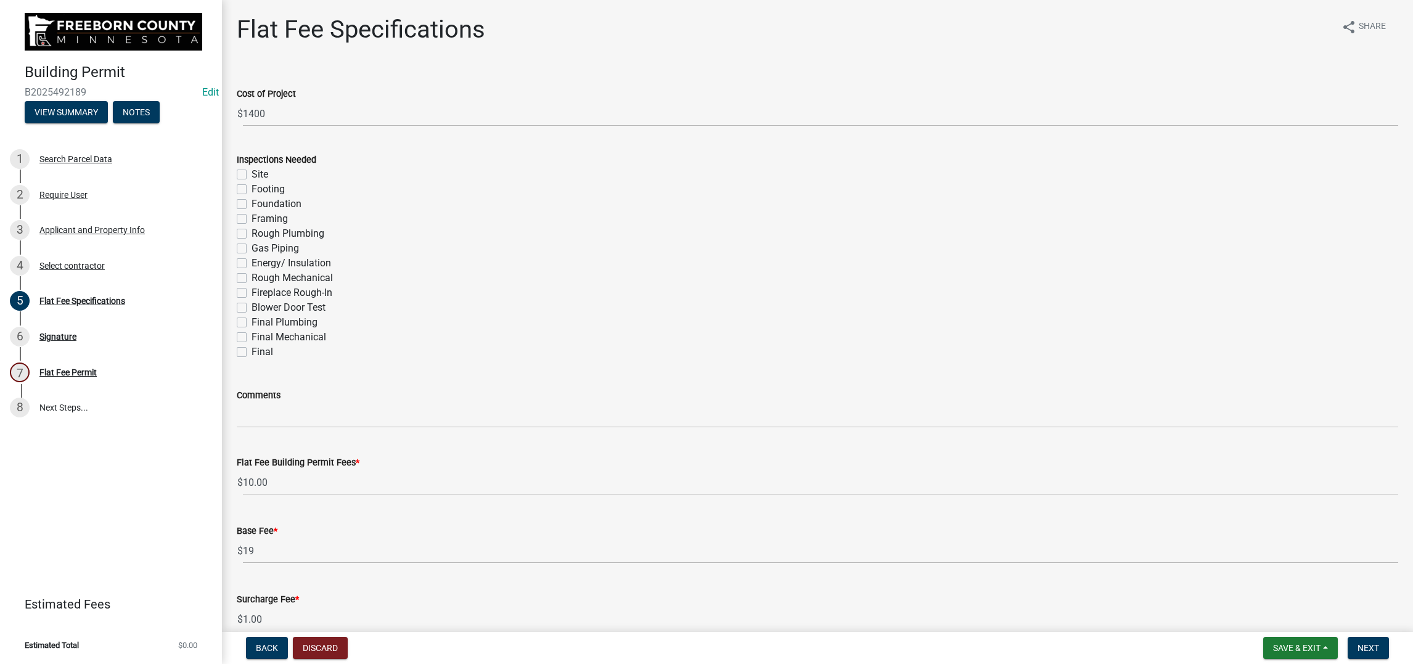
click at [252, 345] on label "Final Mechanical" at bounding box center [289, 337] width 75 height 15
click at [252, 338] on input "Final Mechanical" at bounding box center [256, 334] width 8 height 8
checkbox input "true"
checkbox input "false"
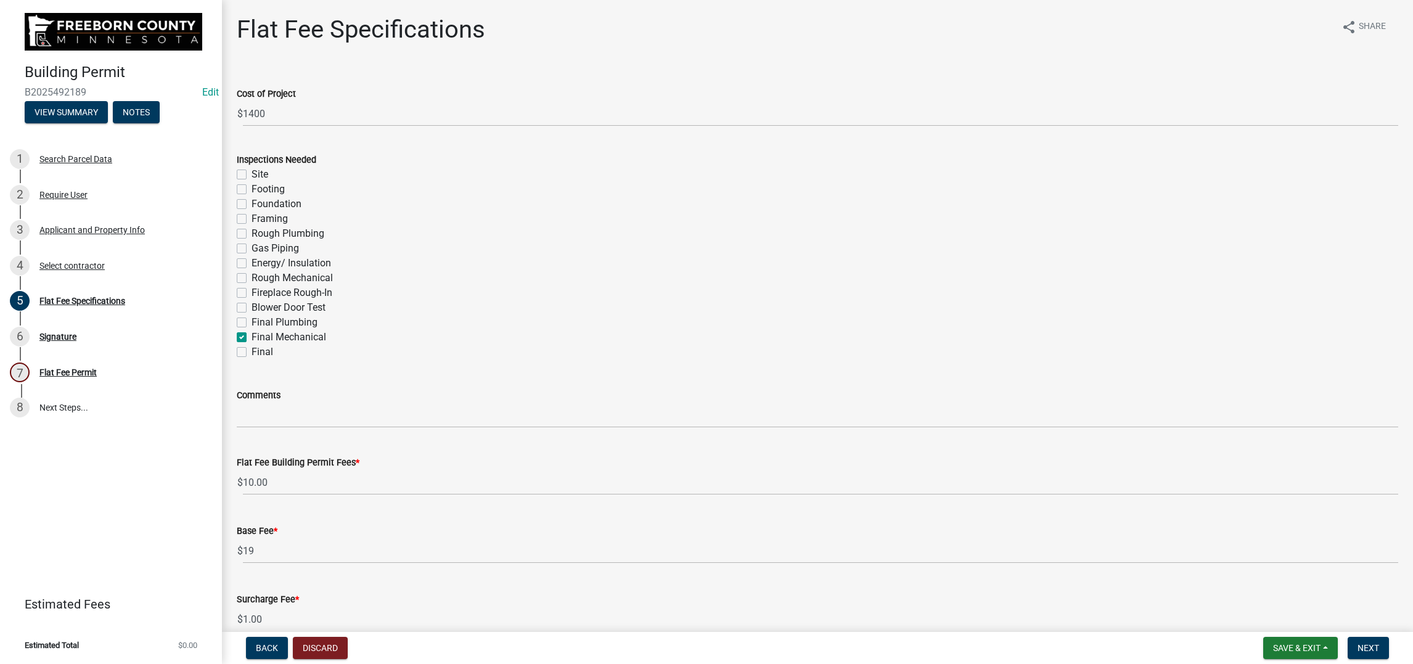
checkbox input "false"
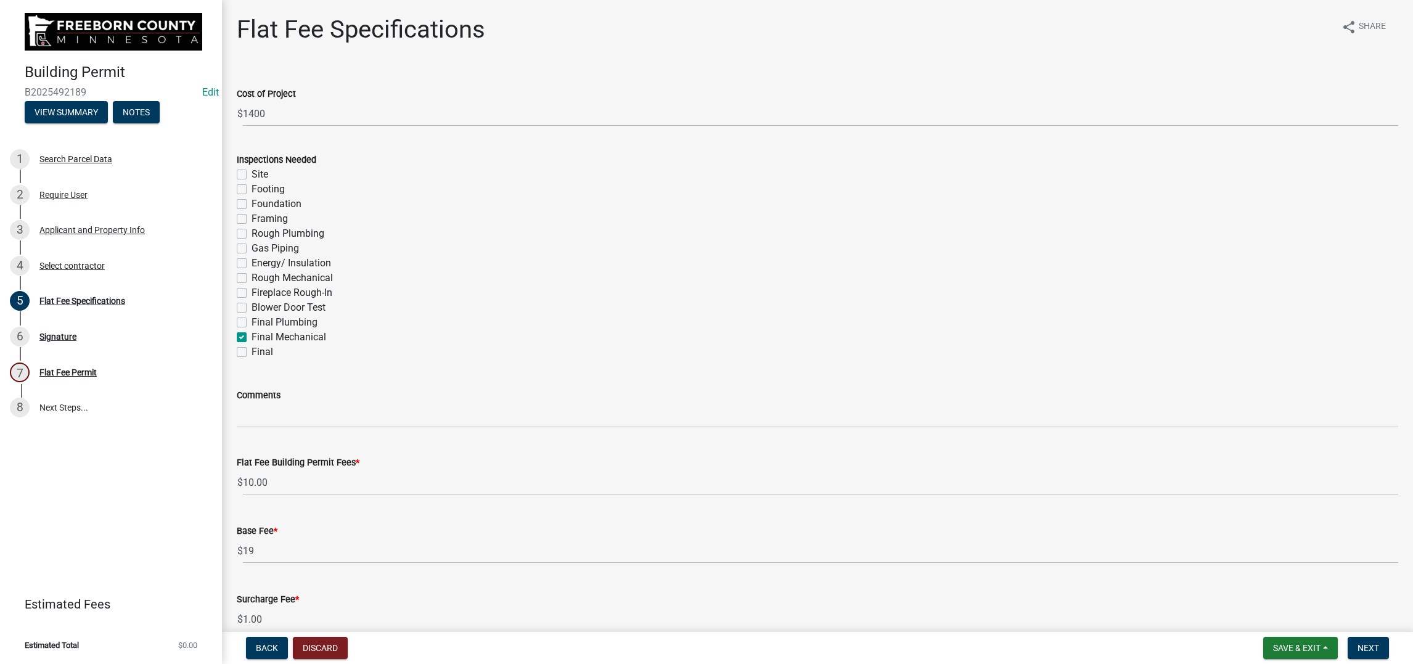
checkbox input "false"
checkbox input "true"
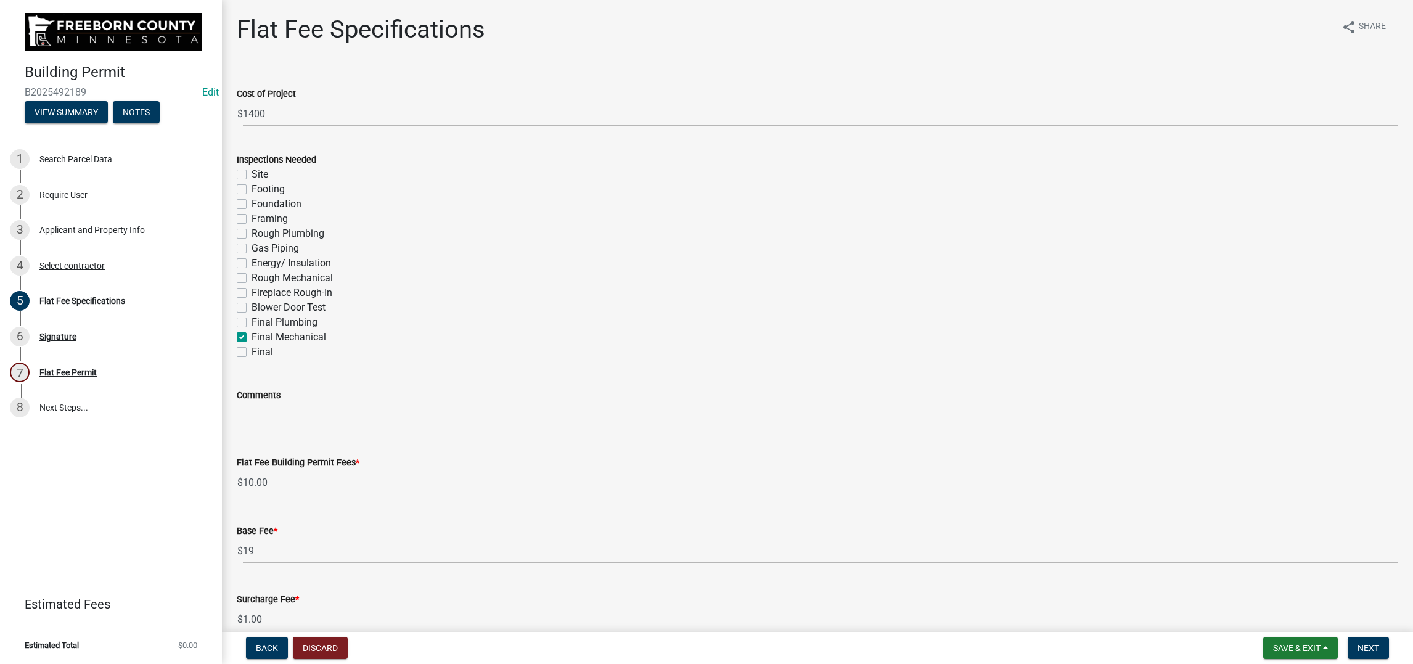
checkbox input "false"
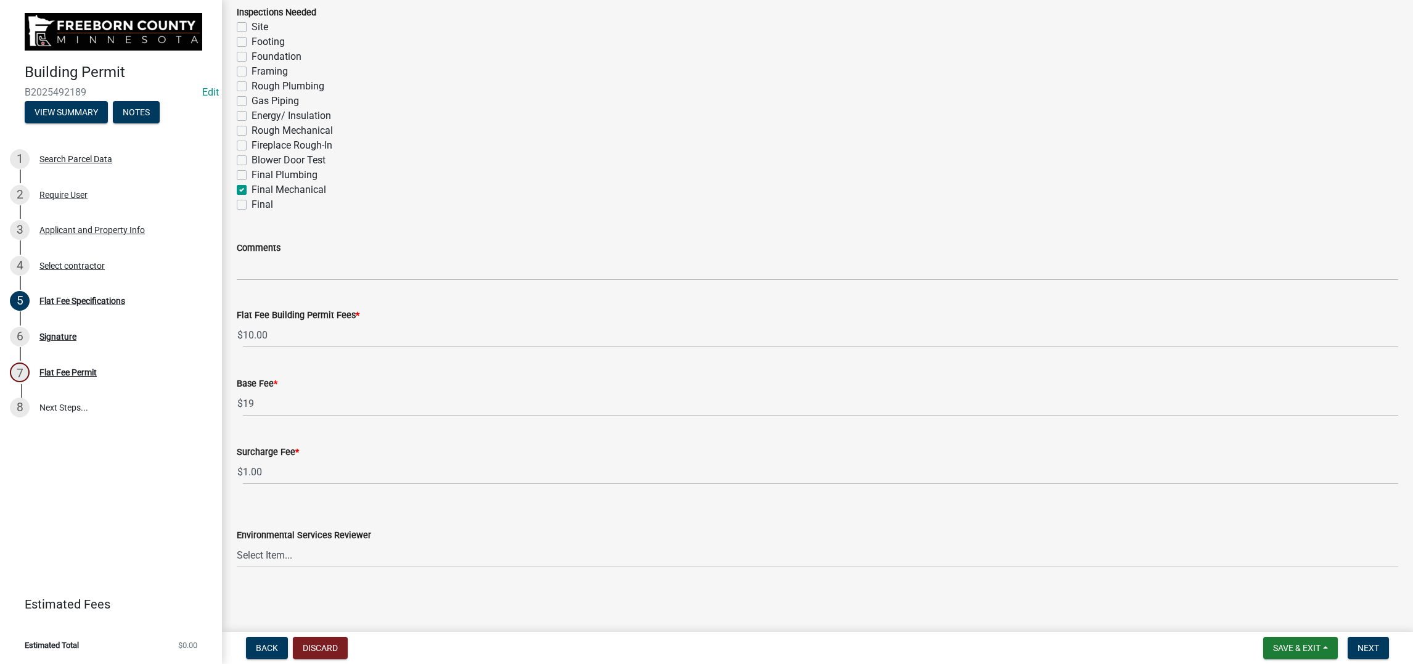
scroll to position [512, 0]
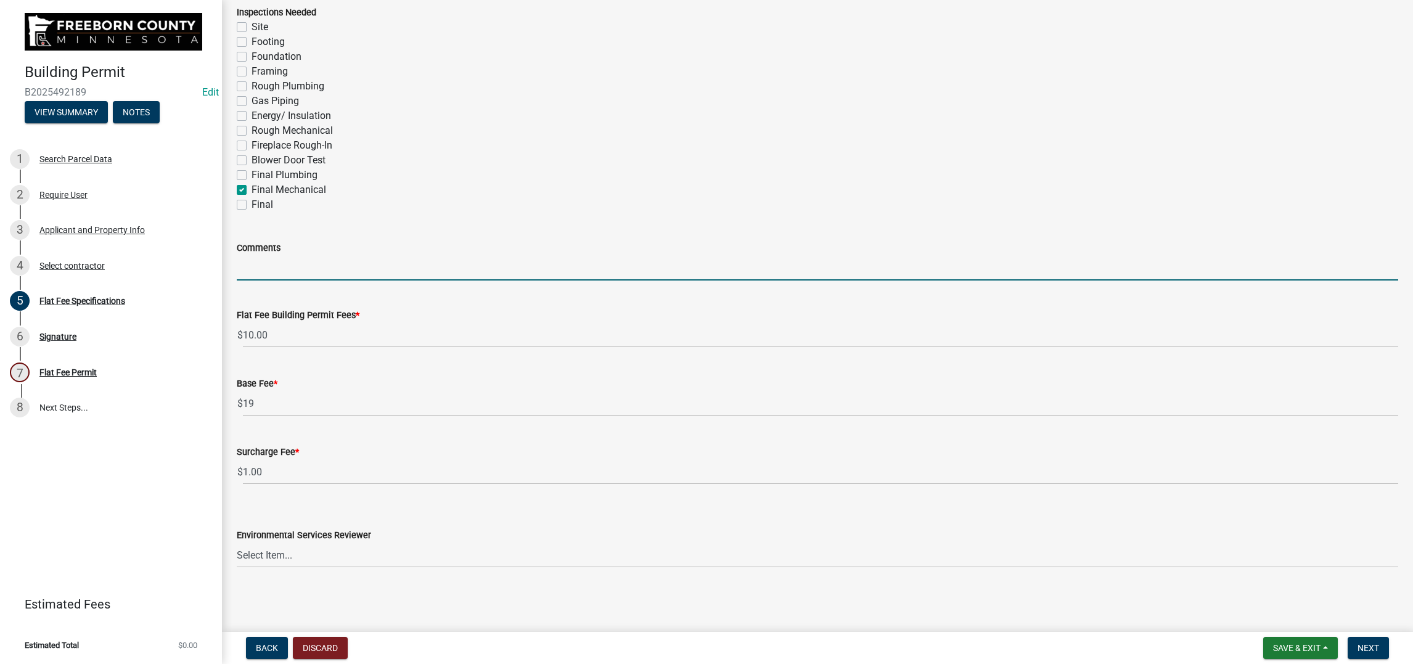
click at [257, 255] on input "Comments" at bounding box center [818, 267] width 1162 height 25
drag, startPoint x: 287, startPoint y: 117, endPoint x: 320, endPoint y: 104, distance: 35.5
click at [287, 255] on input "water" at bounding box center [818, 267] width 1162 height 25
type input "water heater"
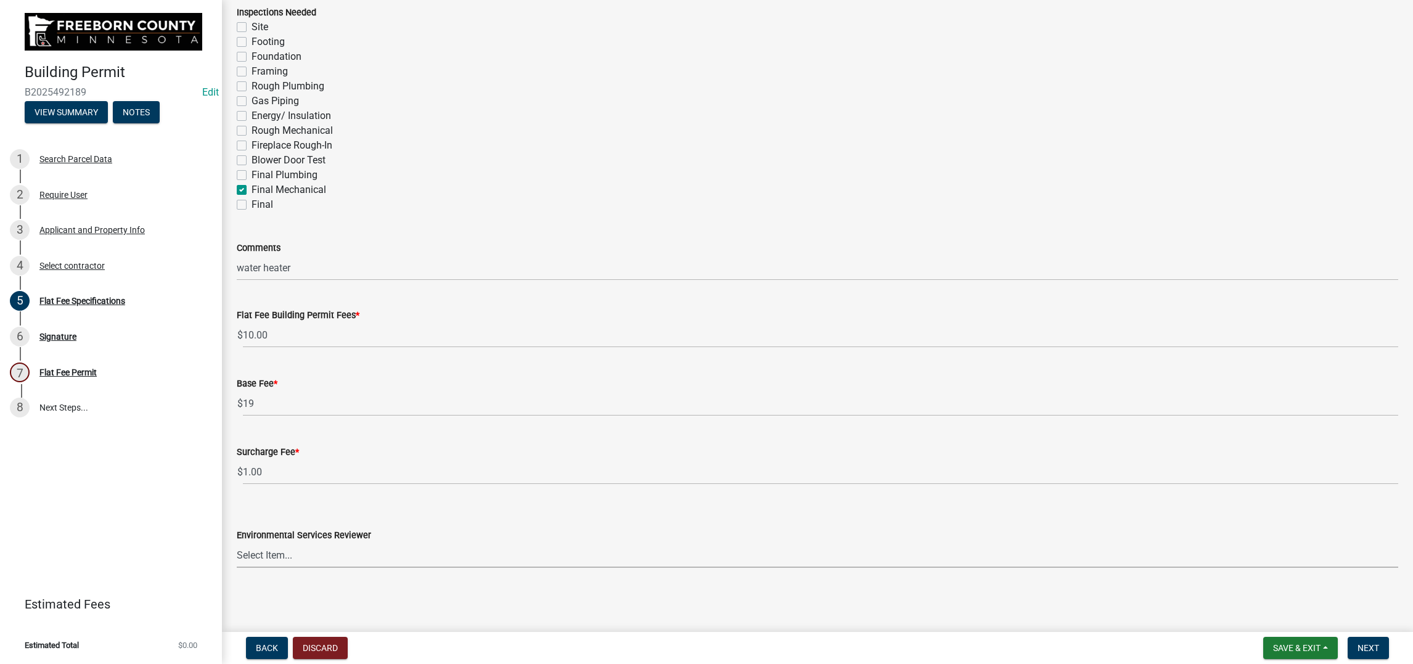
click at [436, 543] on select "Select Item... [PERSON_NAME] [PERSON_NAME] [PERSON_NAME] [PERSON_NAME] [PERSON_…" at bounding box center [818, 555] width 1162 height 25
click at [244, 543] on select "Select Item... [PERSON_NAME] [PERSON_NAME] [PERSON_NAME] [PERSON_NAME] [PERSON_…" at bounding box center [818, 555] width 1162 height 25
select select "cf5e982a-8fde-449d-bcd8-be8cdfb99374"
click at [905, 589] on div "Flat Fee Specifications share Share Cost of Project $ 1400 Inspections Needed S…" at bounding box center [818, 228] width 1180 height 723
click at [1358, 643] on span "Next" at bounding box center [1369, 648] width 22 height 10
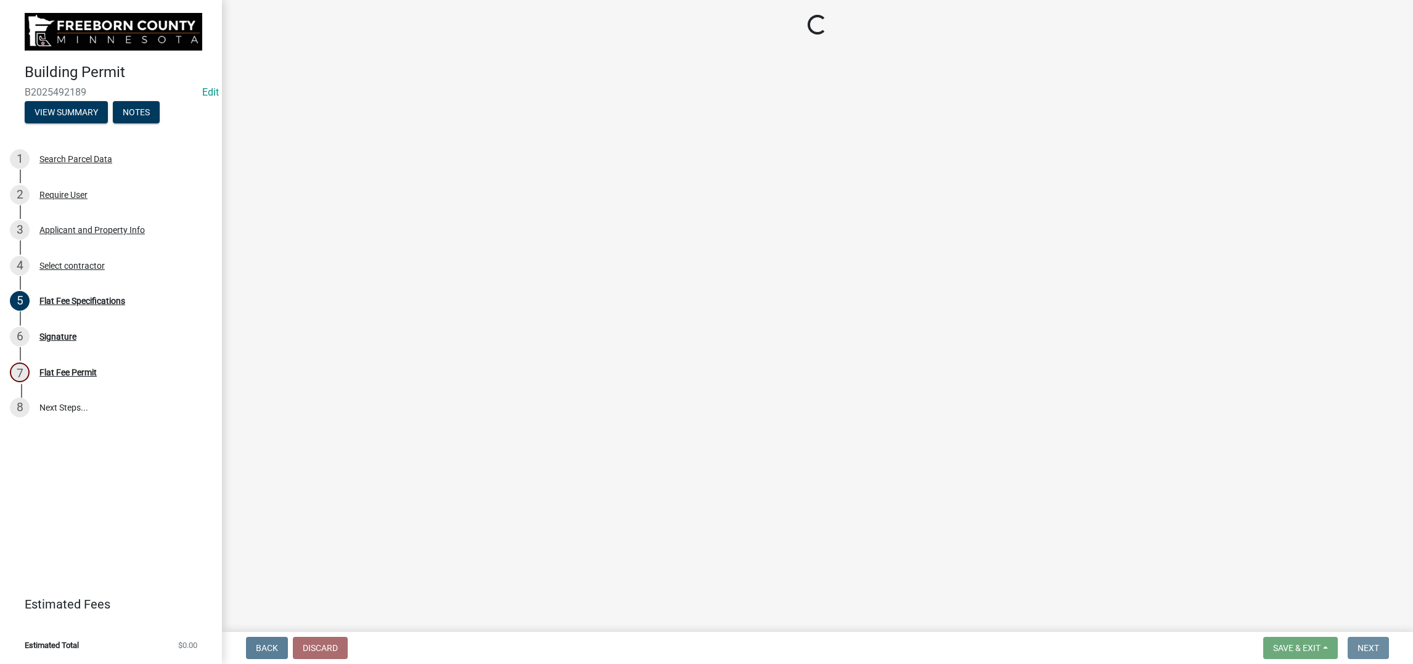
scroll to position [0, 0]
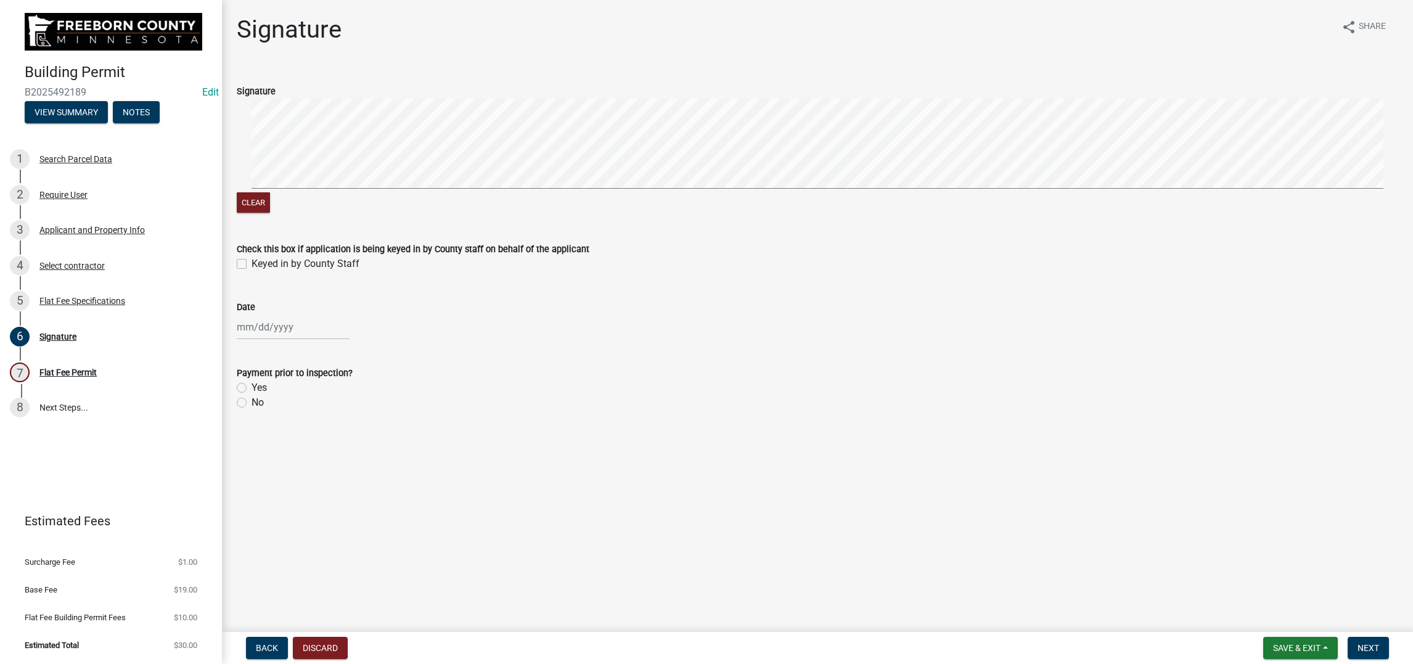
drag, startPoint x: 245, startPoint y: 351, endPoint x: 245, endPoint y: 392, distance: 40.7
click at [252, 271] on label "Keyed in by County Staff" at bounding box center [306, 264] width 108 height 15
click at [252, 265] on input "Keyed in by County Staff" at bounding box center [256, 261] width 8 height 8
checkbox input "true"
select select "10"
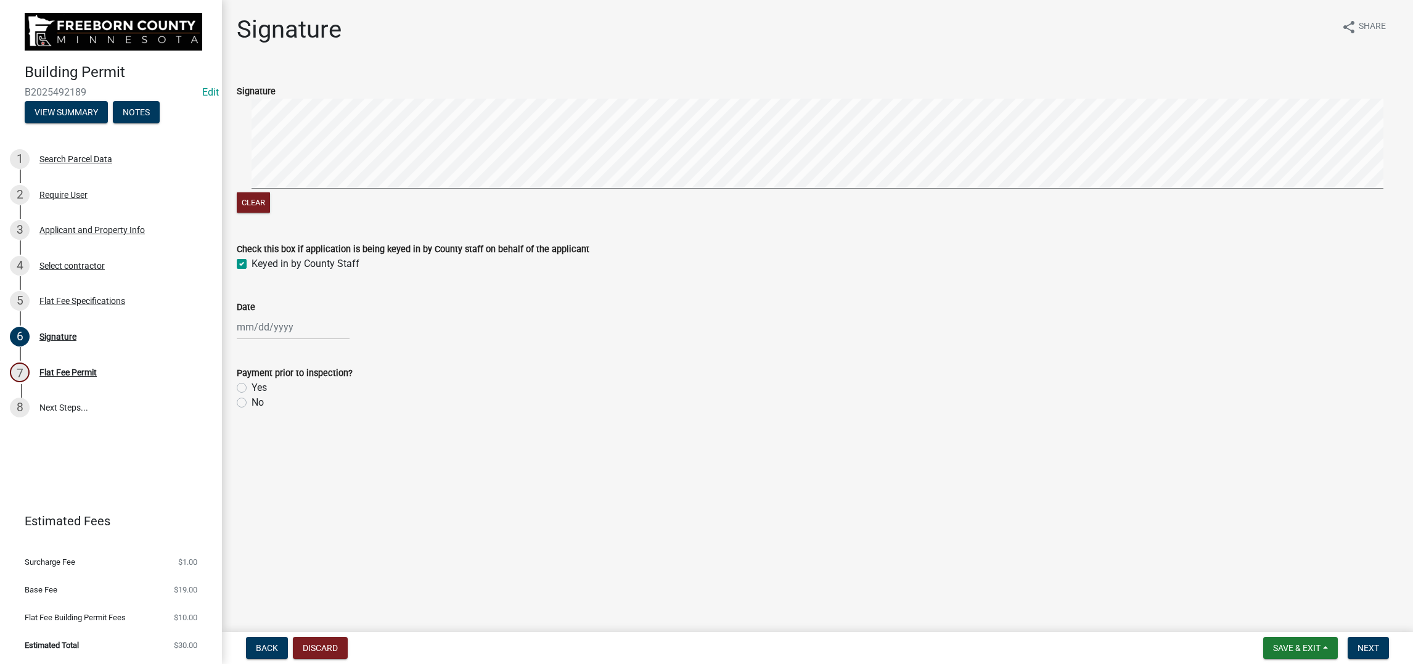
select select "2025"
click at [247, 340] on div "[PERSON_NAME] Feb Mar Apr [PERSON_NAME][DATE] Oct Nov [DATE] 1526 1527 1528 152…" at bounding box center [293, 326] width 113 height 25
click at [279, 239] on div "14" at bounding box center [269, 230] width 20 height 20
type input "[DATE]"
click at [252, 410] on label "No" at bounding box center [258, 402] width 12 height 15
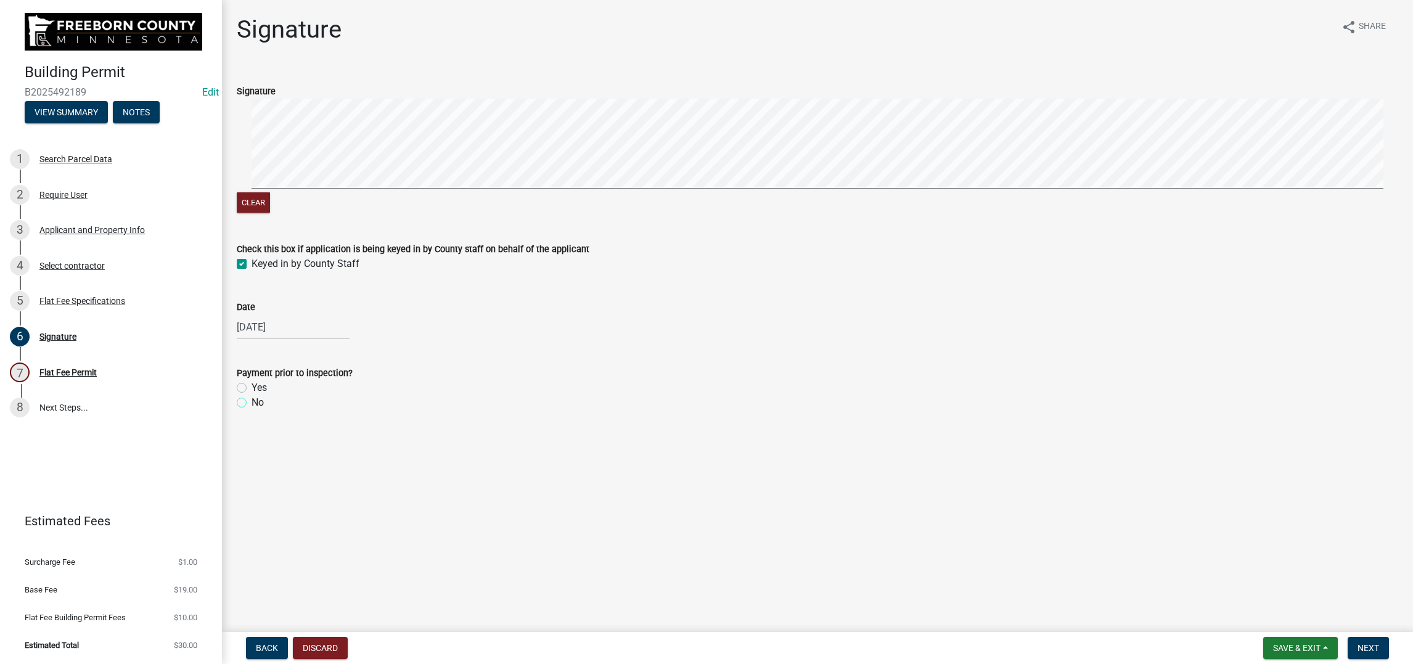
click at [252, 403] on input "No" at bounding box center [256, 399] width 8 height 8
radio input "true"
drag, startPoint x: 1363, startPoint y: 648, endPoint x: 1375, endPoint y: 638, distance: 15.7
click at [1374, 639] on button "Next" at bounding box center [1368, 648] width 41 height 22
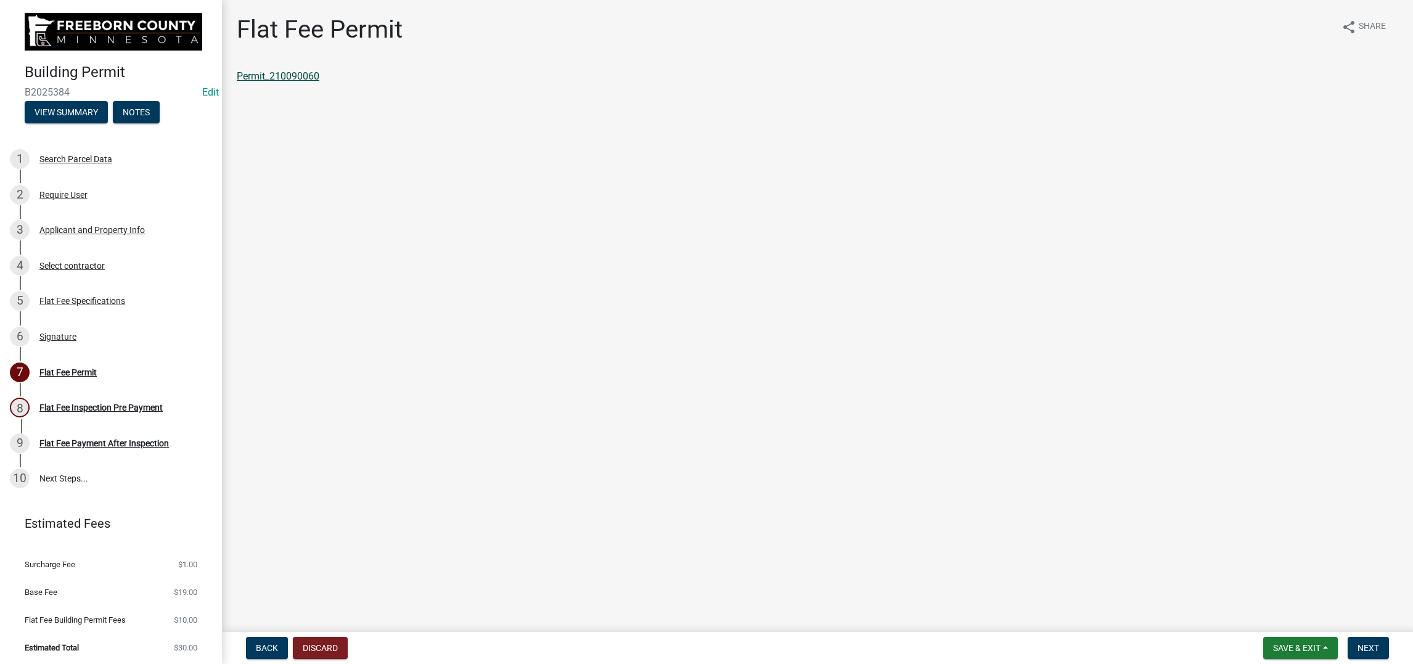
click at [295, 82] on link "Permit_210090060" at bounding box center [278, 76] width 83 height 12
click at [1273, 643] on span "Save & Exit" at bounding box center [1296, 648] width 47 height 10
click at [1239, 590] on button "Save & Exit" at bounding box center [1288, 605] width 99 height 30
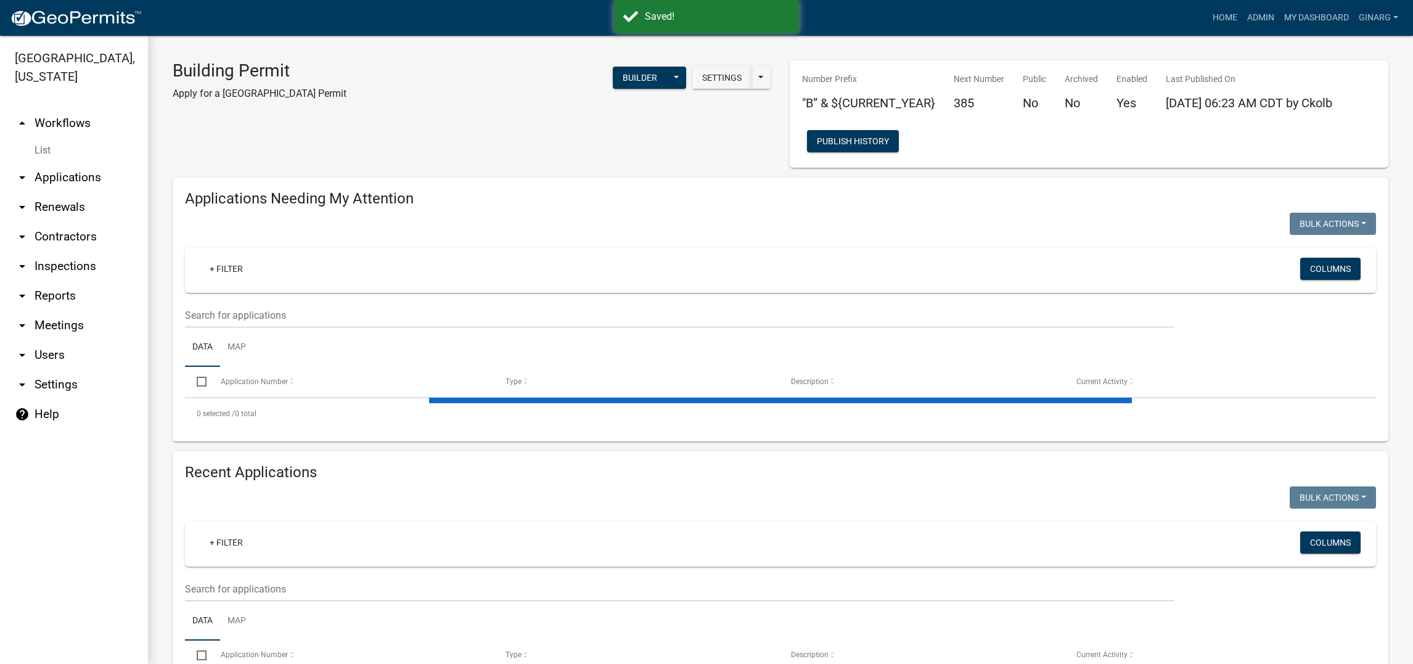
select select "3: 100"
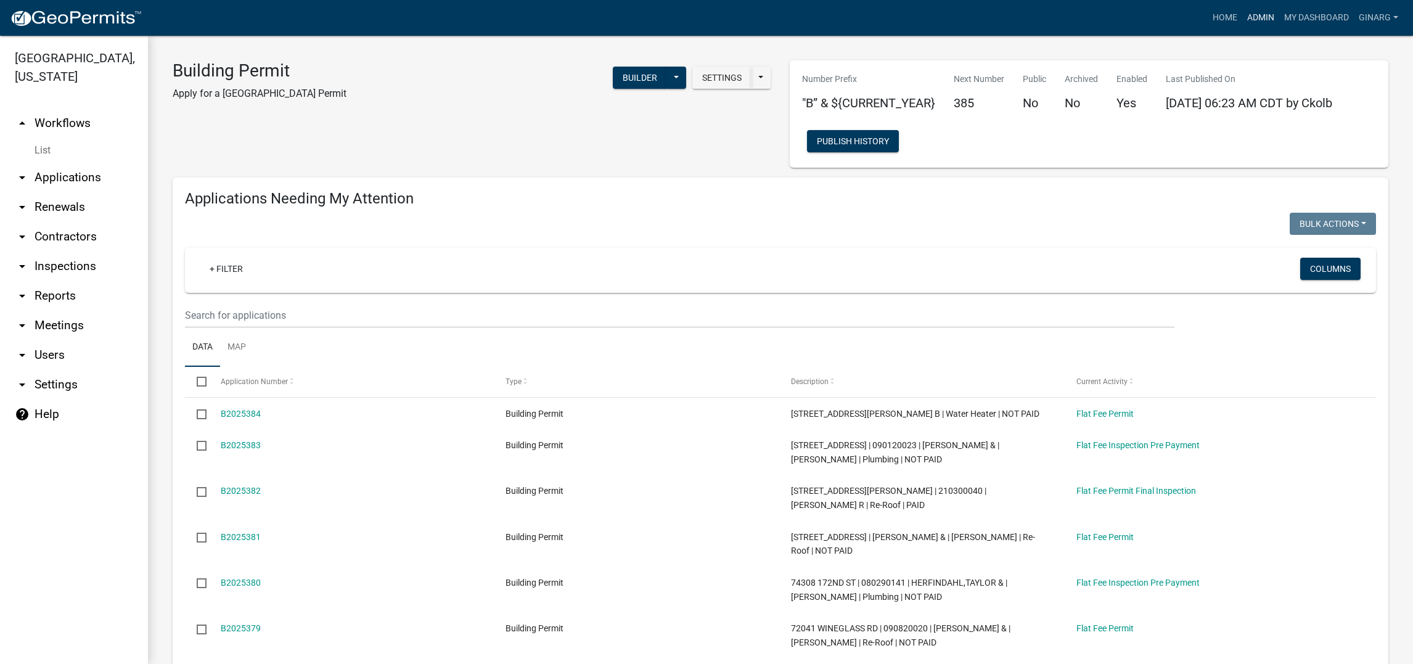
click at [1242, 25] on link "Admin" at bounding box center [1260, 17] width 37 height 23
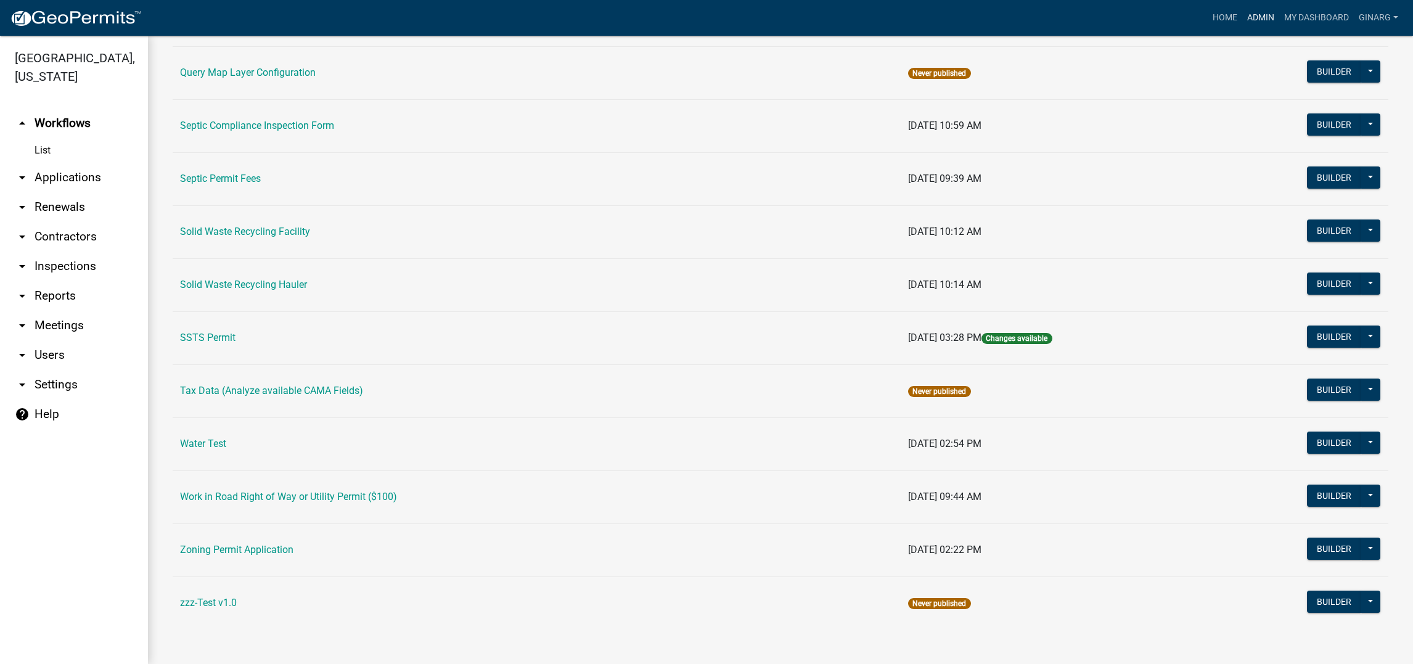
scroll to position [1196, 0]
click at [226, 438] on link "Water Test" at bounding box center [203, 444] width 46 height 12
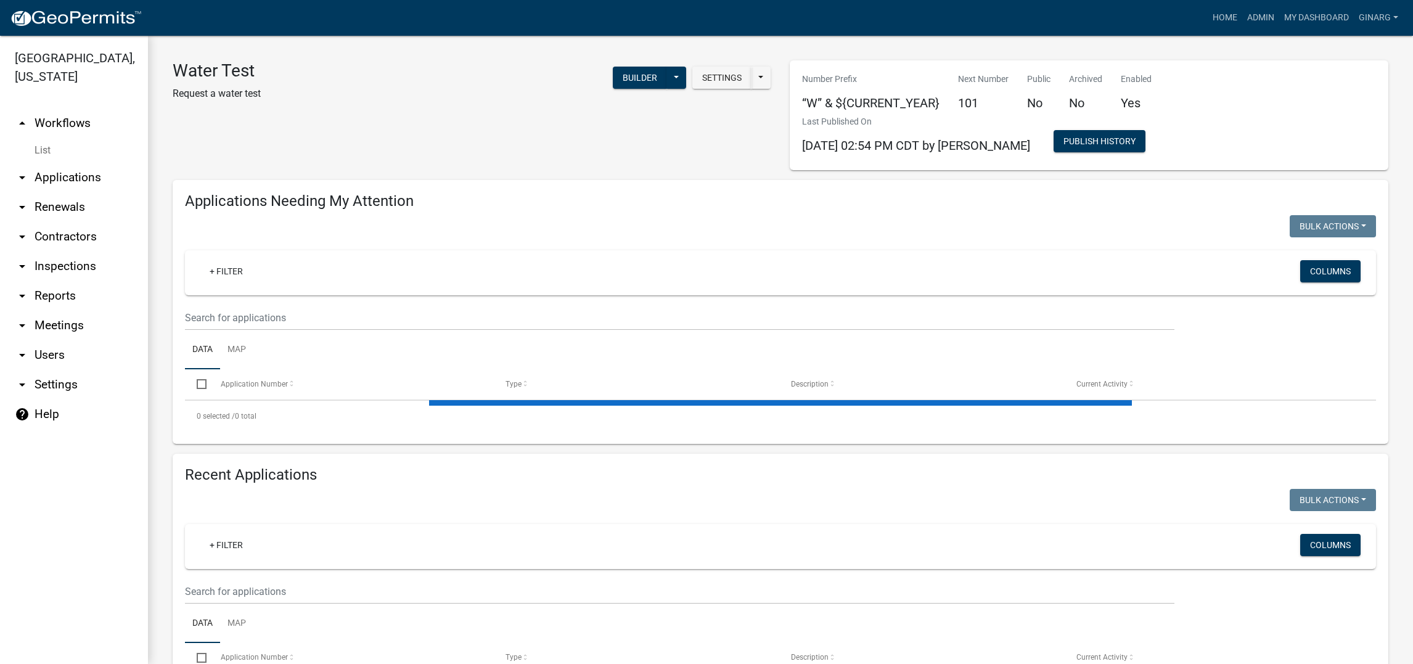
select select "3: 100"
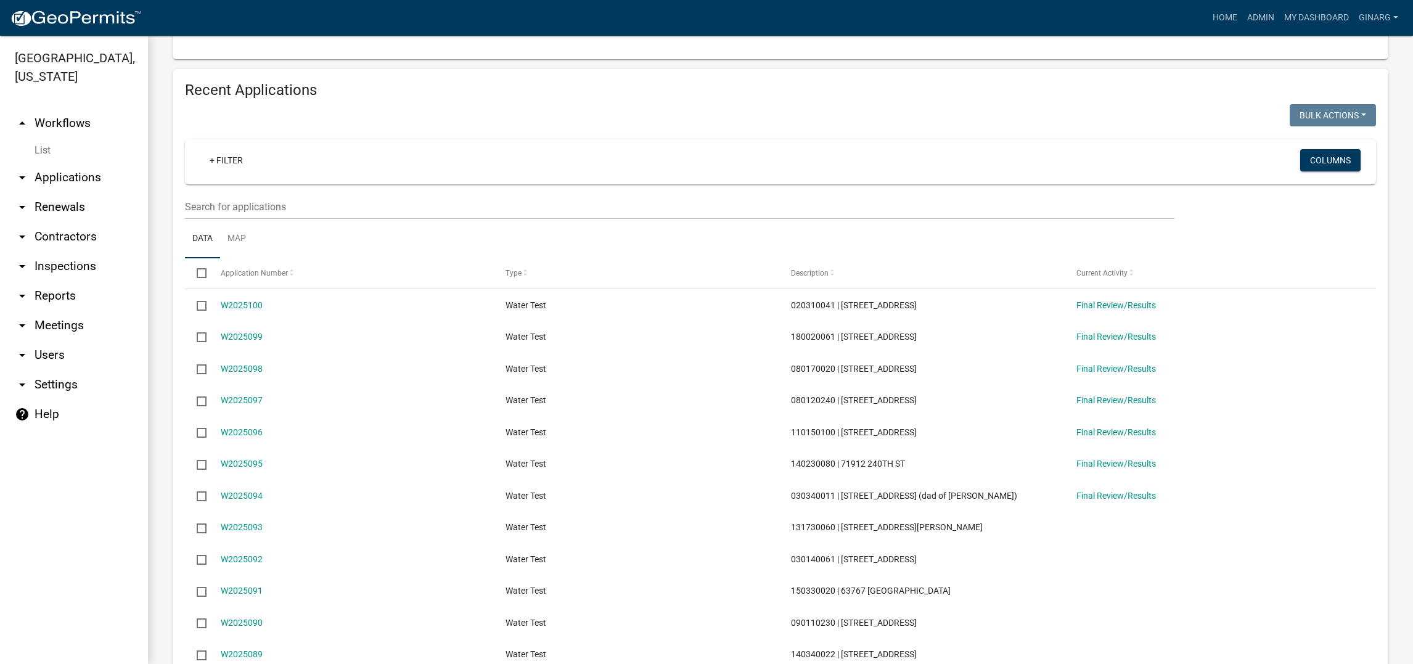
scroll to position [647, 0]
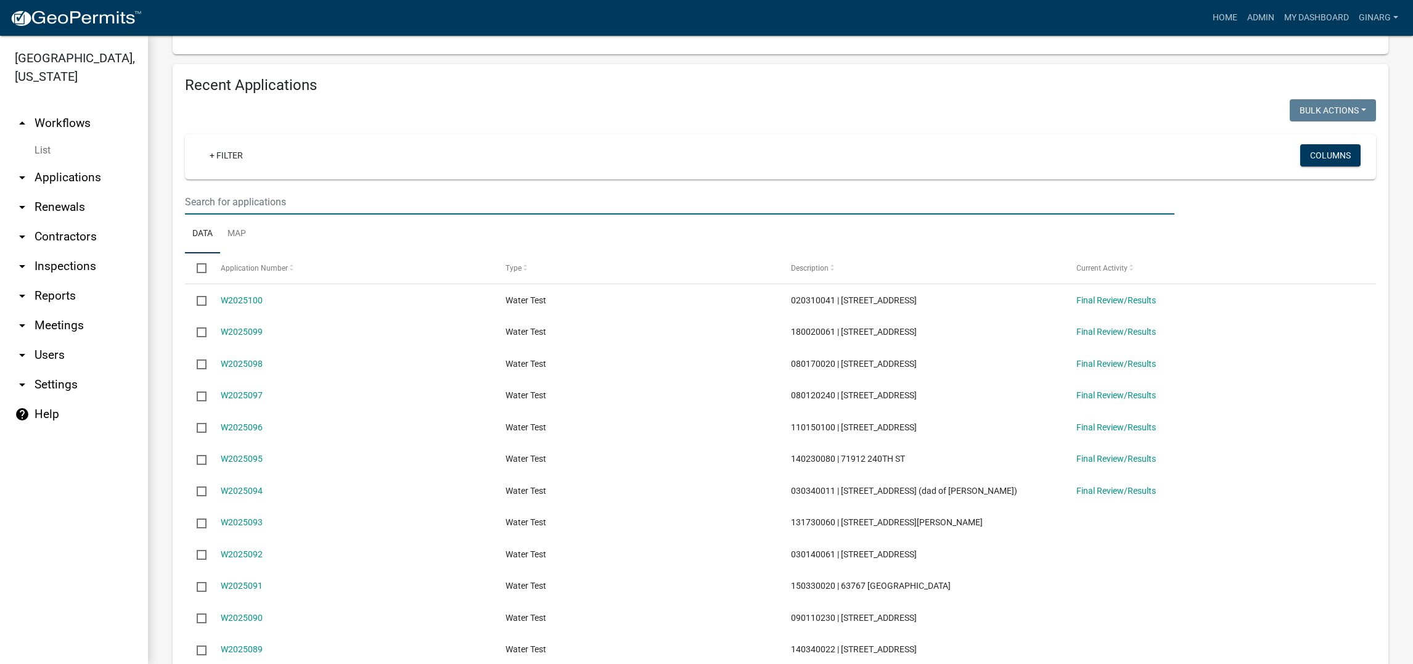
click at [239, 215] on input "text" at bounding box center [680, 201] width 990 height 25
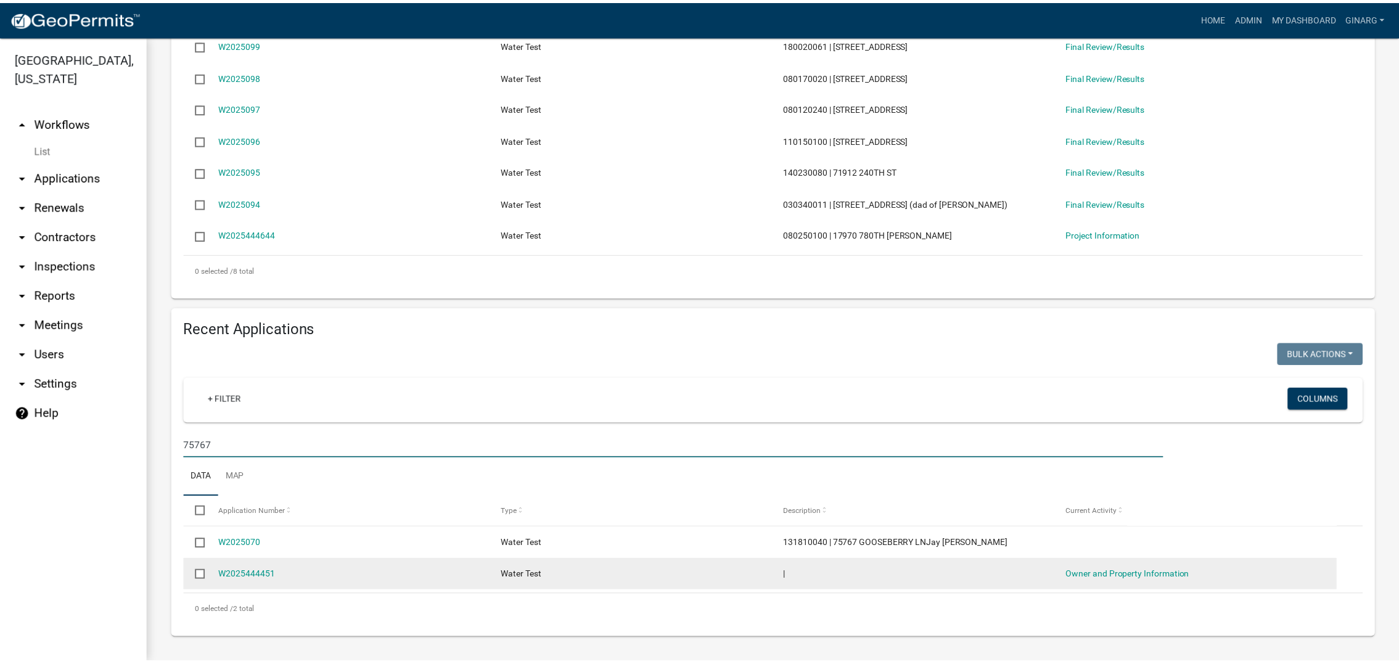
scroll to position [770, 0]
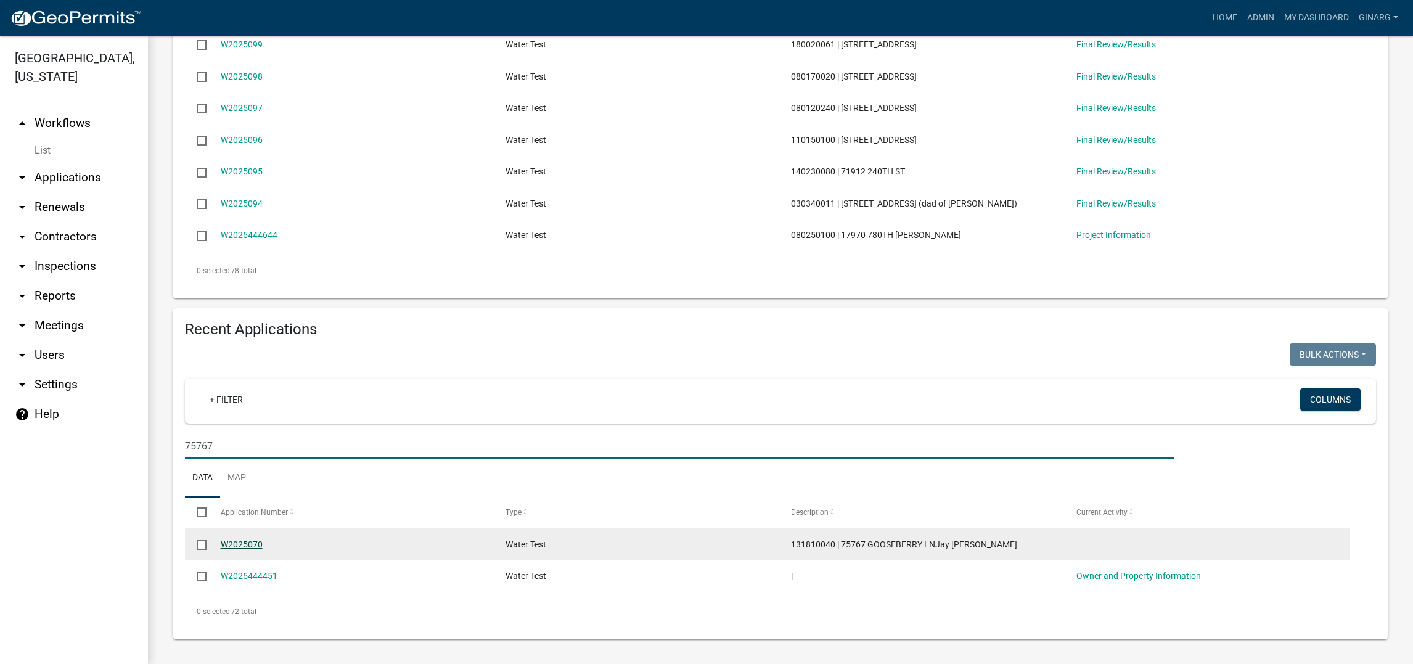
type input "75767"
click at [263, 540] on link "W2025070" at bounding box center [242, 545] width 42 height 10
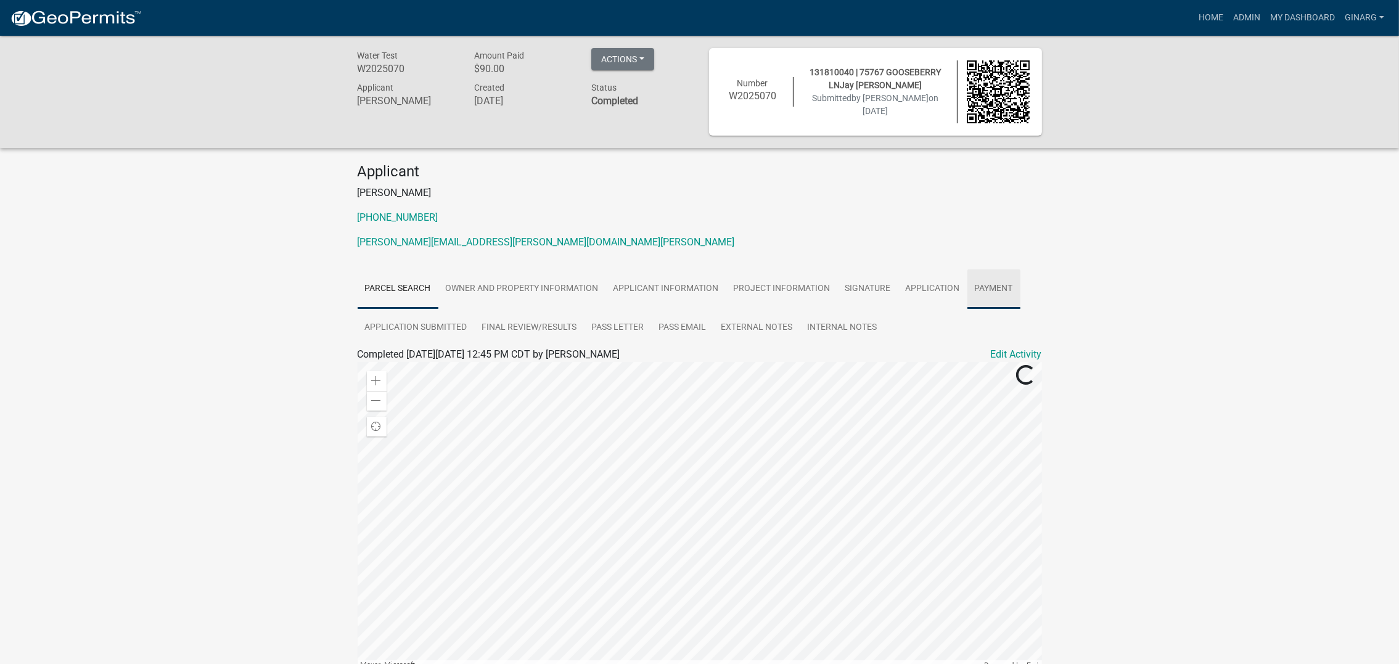
drag, startPoint x: 745, startPoint y: 432, endPoint x: 752, endPoint y: 435, distance: 8.3
click at [967, 309] on link "Payment" at bounding box center [993, 288] width 53 height 39
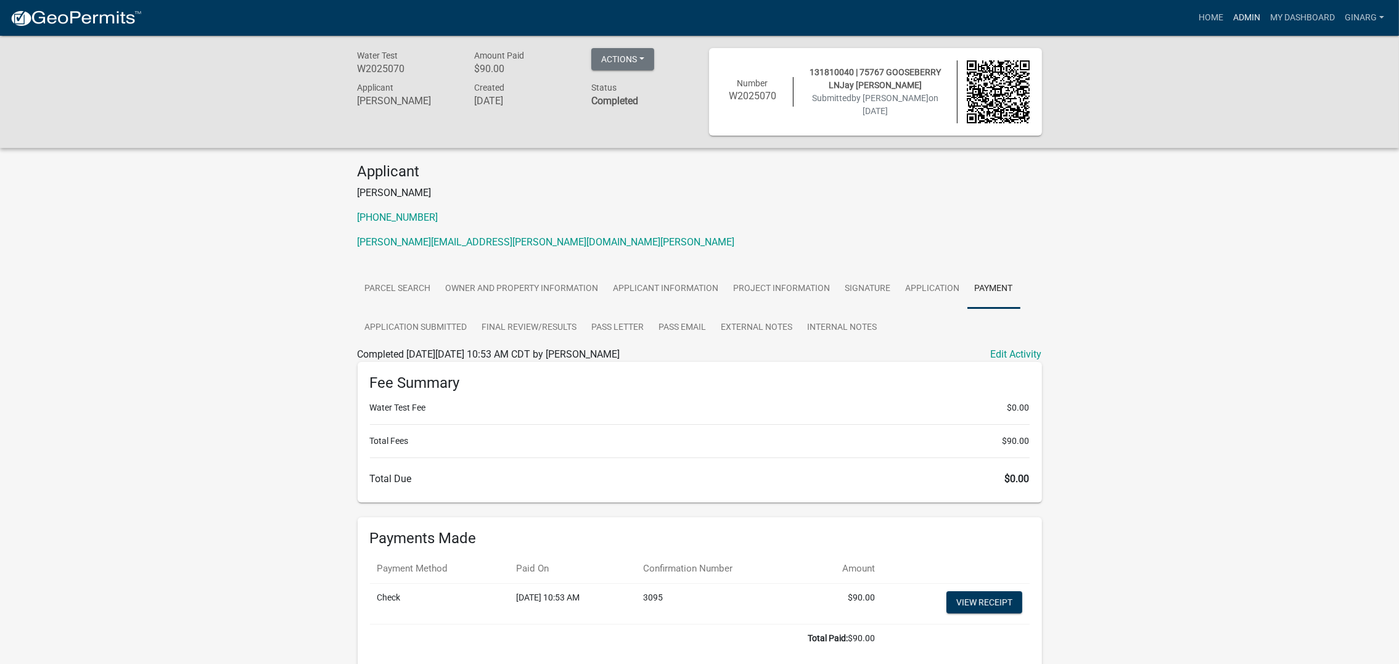
click at [1228, 17] on link "Admin" at bounding box center [1246, 17] width 37 height 23
